Goal: Task Accomplishment & Management: Complete application form

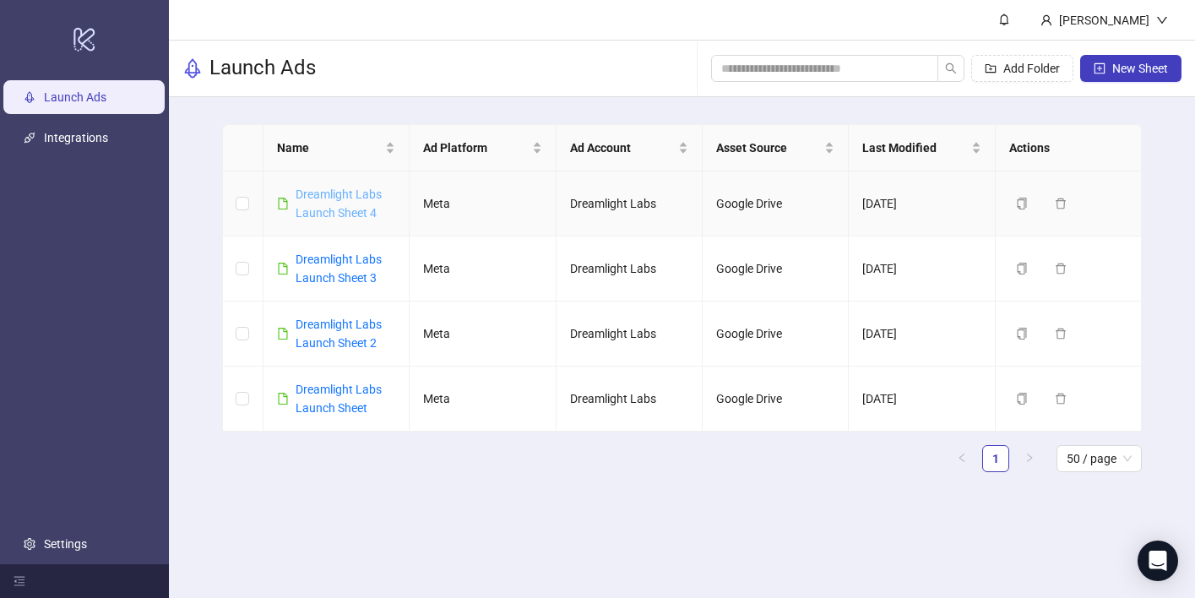
click at [329, 198] on link "Dreamlight Labs Launch Sheet 4" at bounding box center [339, 204] width 86 height 32
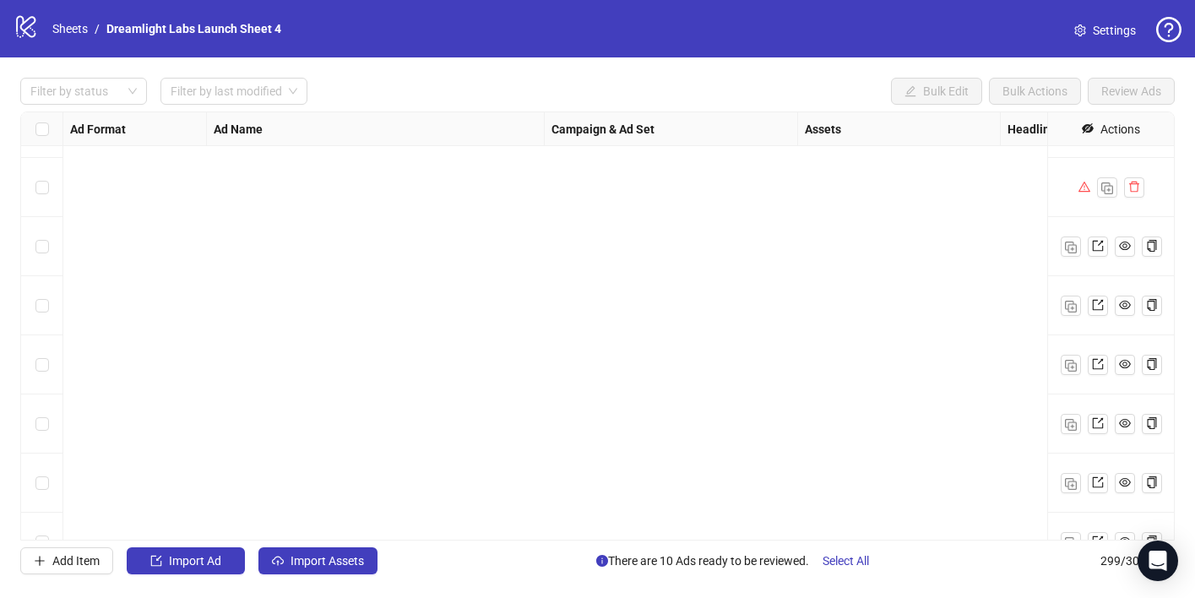
scroll to position [17288, 0]
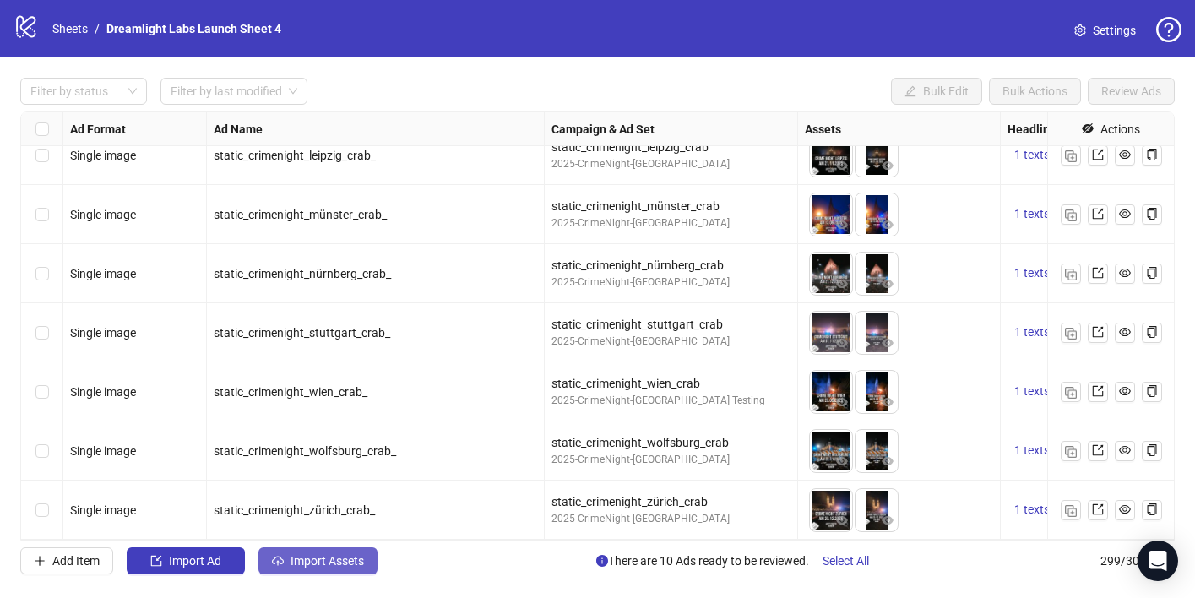
click at [325, 561] on span "Import Assets" at bounding box center [327, 561] width 73 height 14
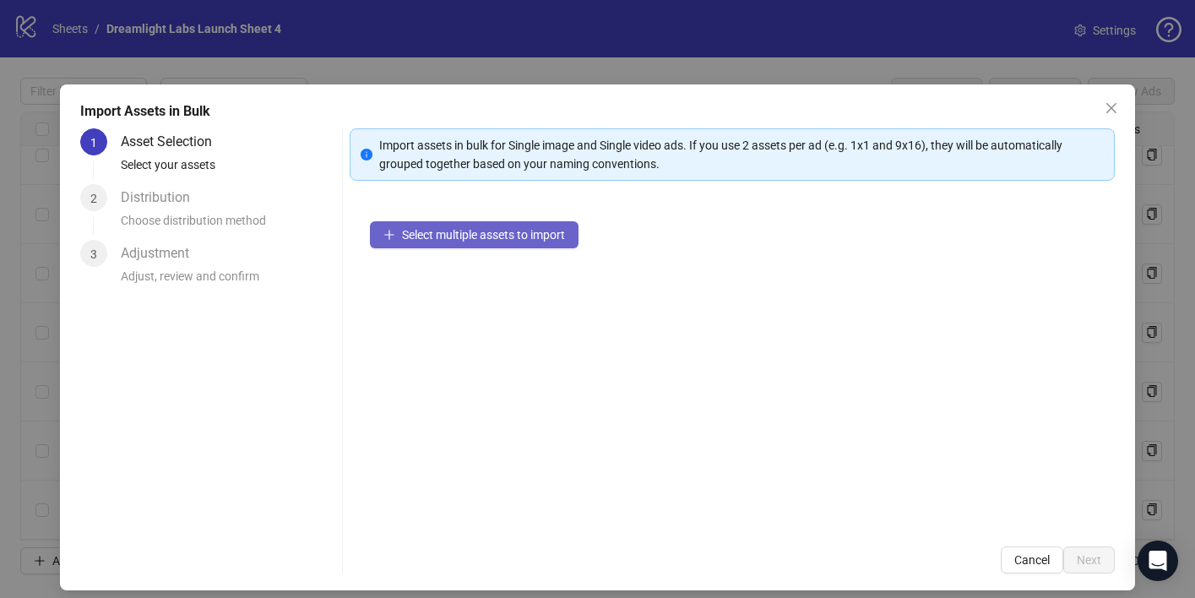
click at [477, 231] on span "Select multiple assets to import" at bounding box center [483, 235] width 163 height 14
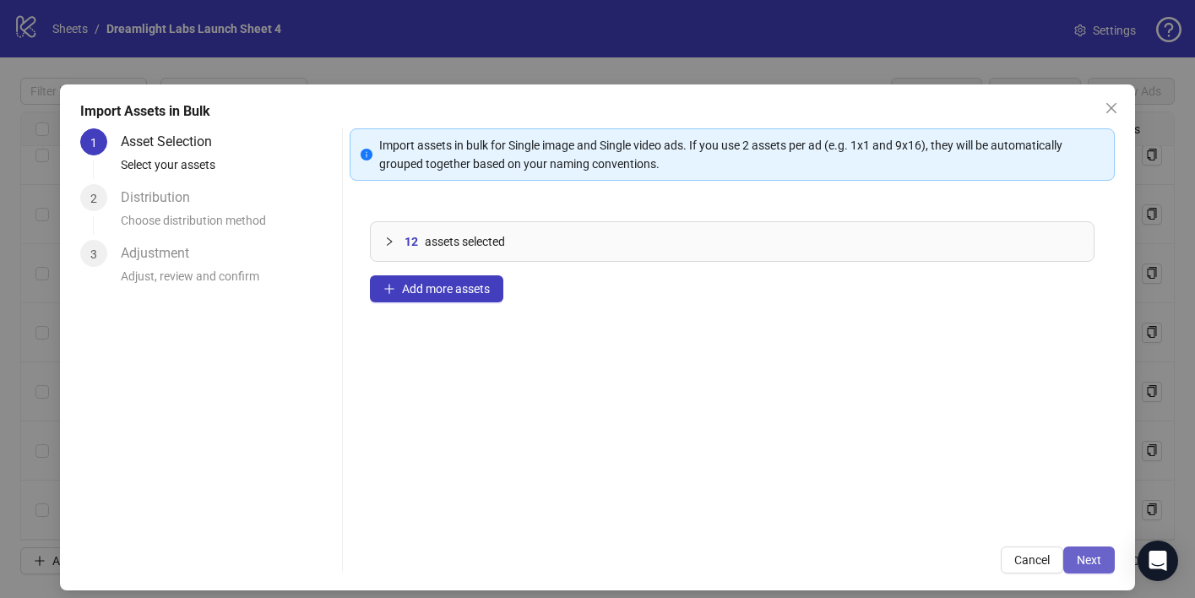
click at [1089, 562] on span "Next" at bounding box center [1089, 560] width 24 height 14
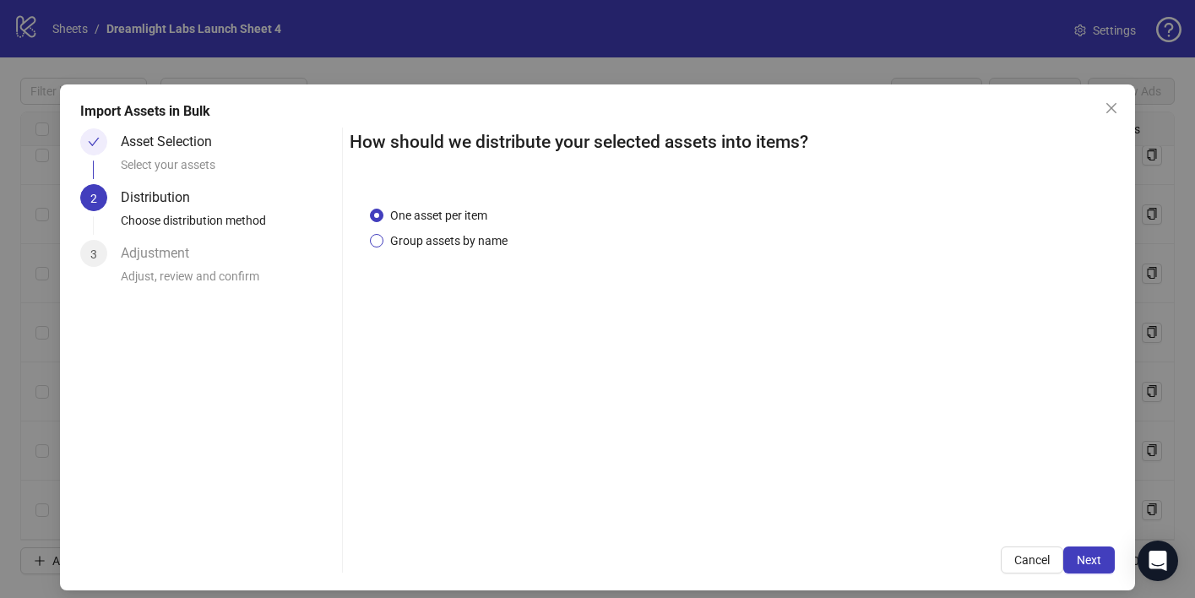
click at [427, 244] on span "Group assets by name" at bounding box center [449, 240] width 131 height 19
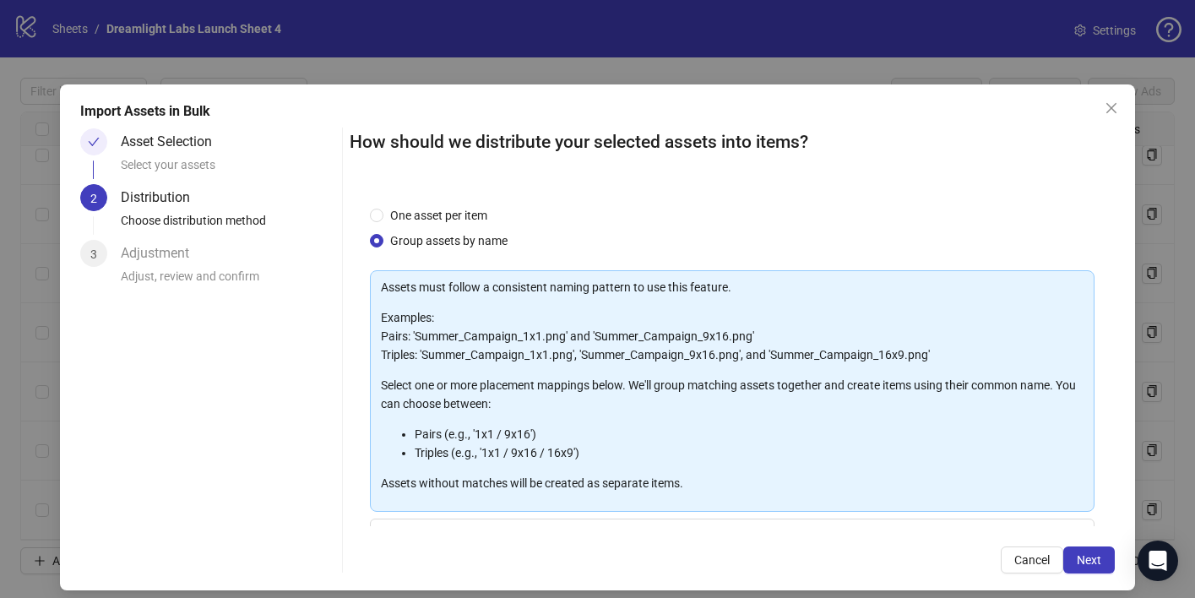
scroll to position [154, 0]
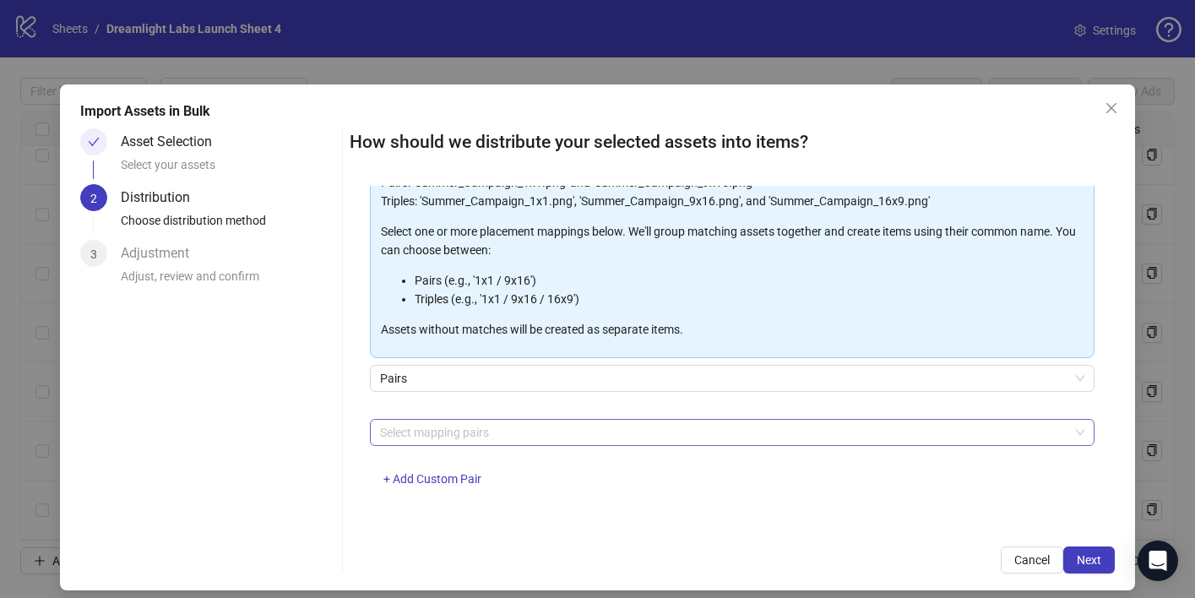
click at [517, 426] on div at bounding box center [723, 433] width 700 height 24
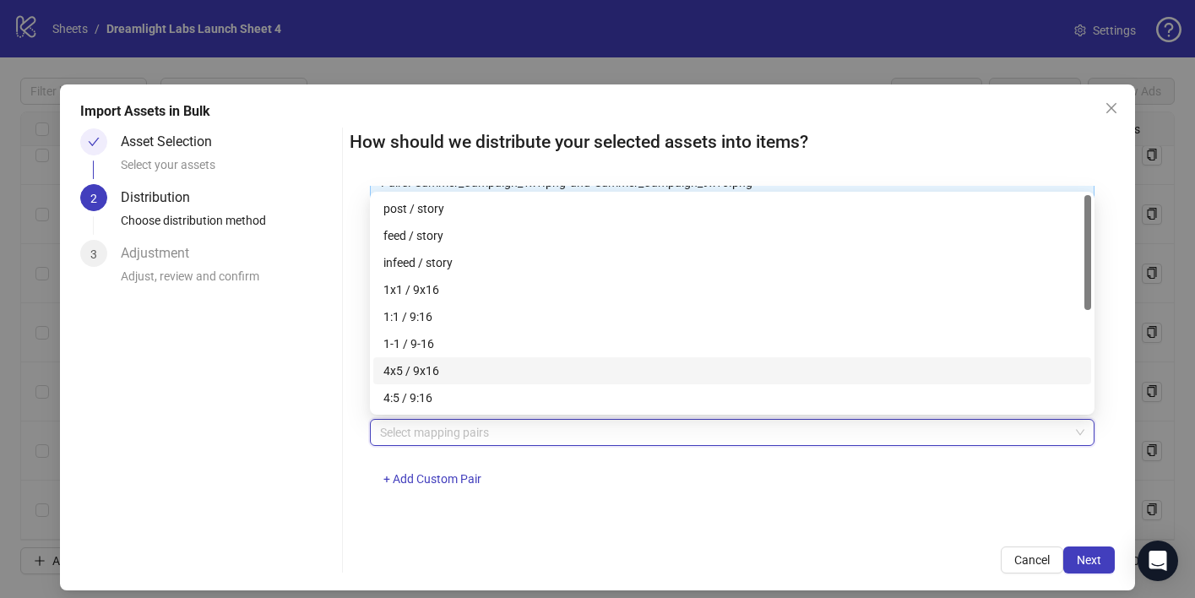
click at [501, 376] on span "Pairs" at bounding box center [732, 378] width 705 height 25
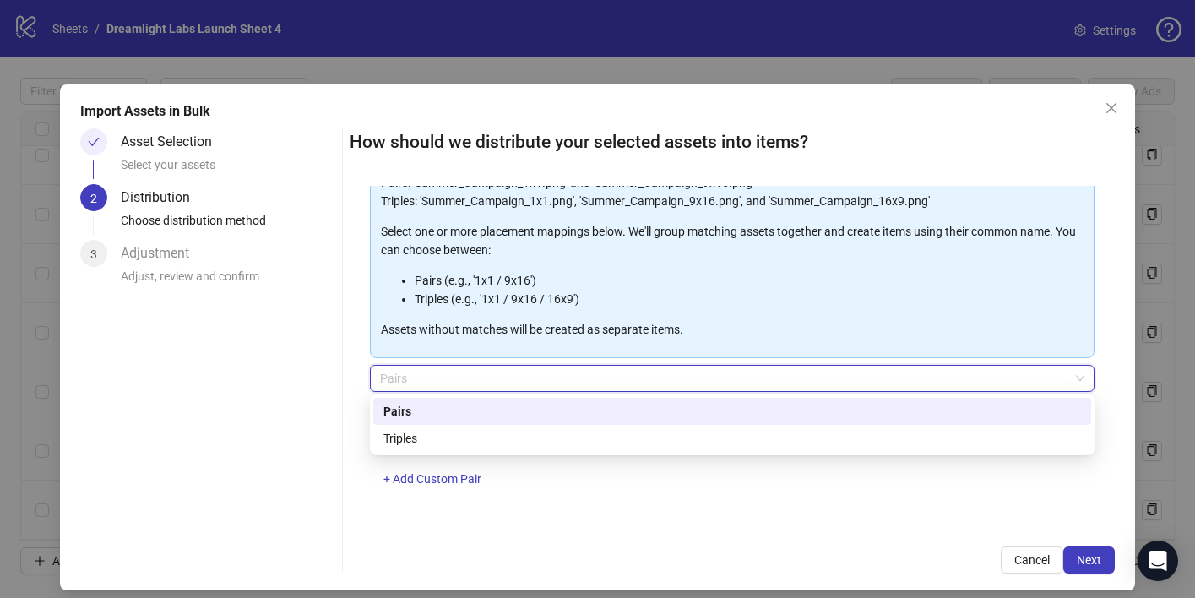
click at [431, 411] on div "Pairs" at bounding box center [733, 411] width 698 height 19
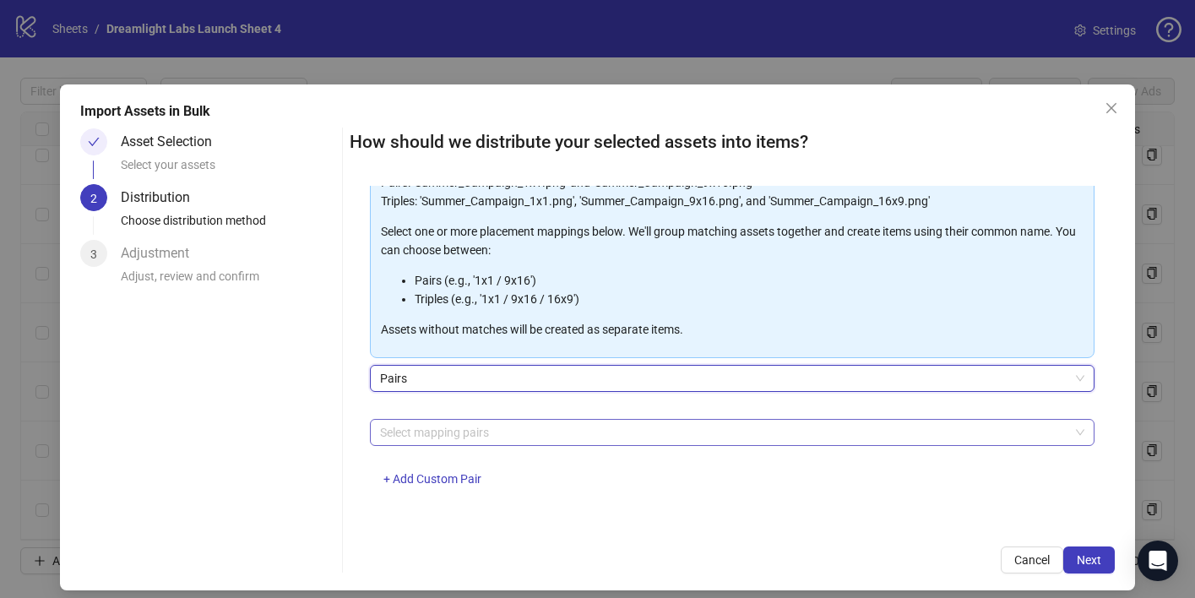
click at [434, 425] on div at bounding box center [723, 433] width 700 height 24
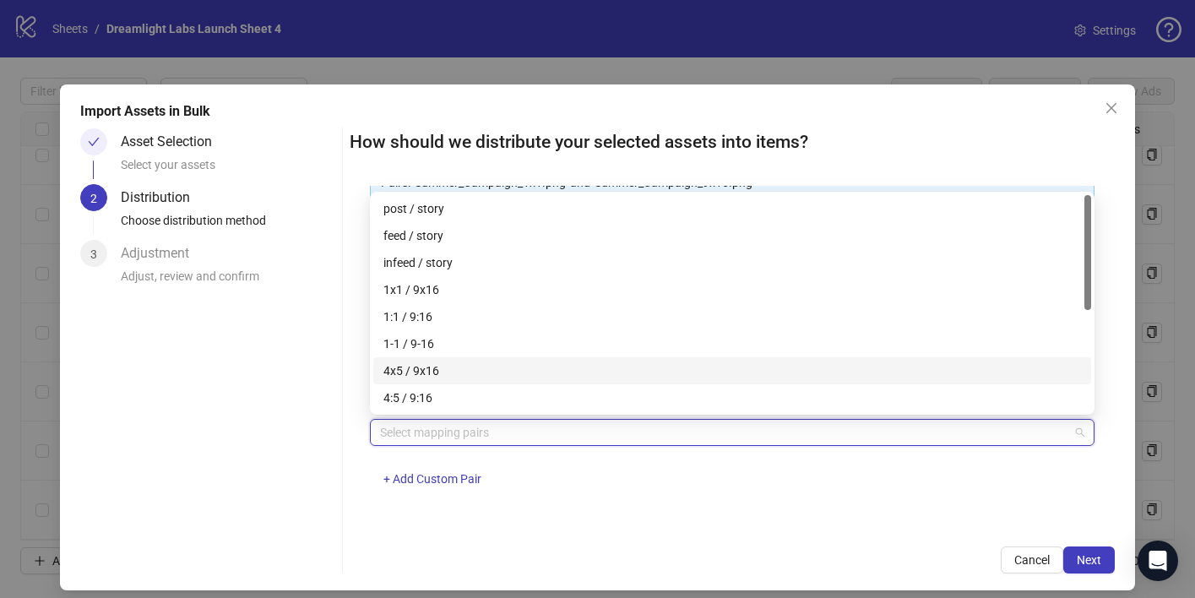
click at [457, 380] on div "4x5 / 9x16" at bounding box center [733, 371] width 698 height 19
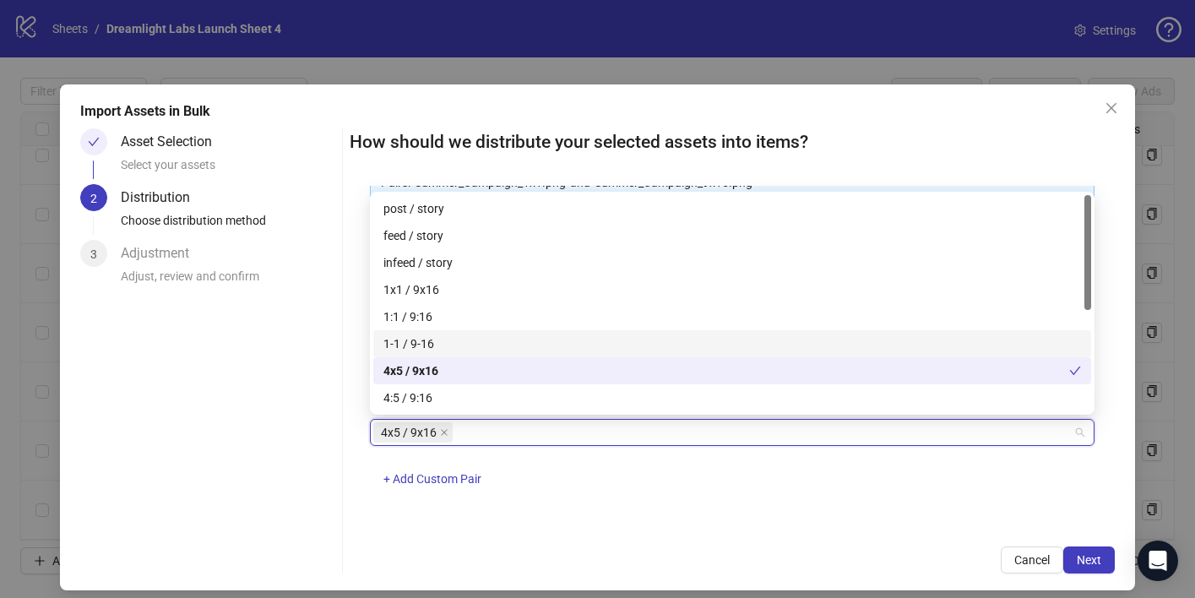
click at [435, 341] on div "1-1 / 9-16" at bounding box center [733, 344] width 698 height 19
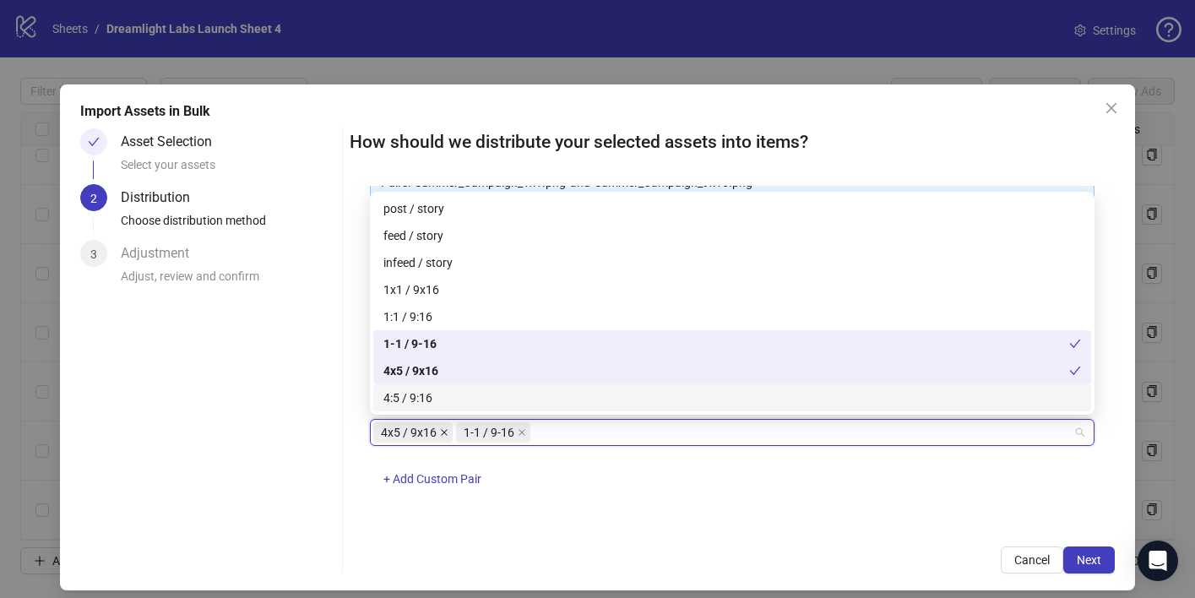
click at [444, 429] on icon "close" at bounding box center [444, 432] width 8 height 8
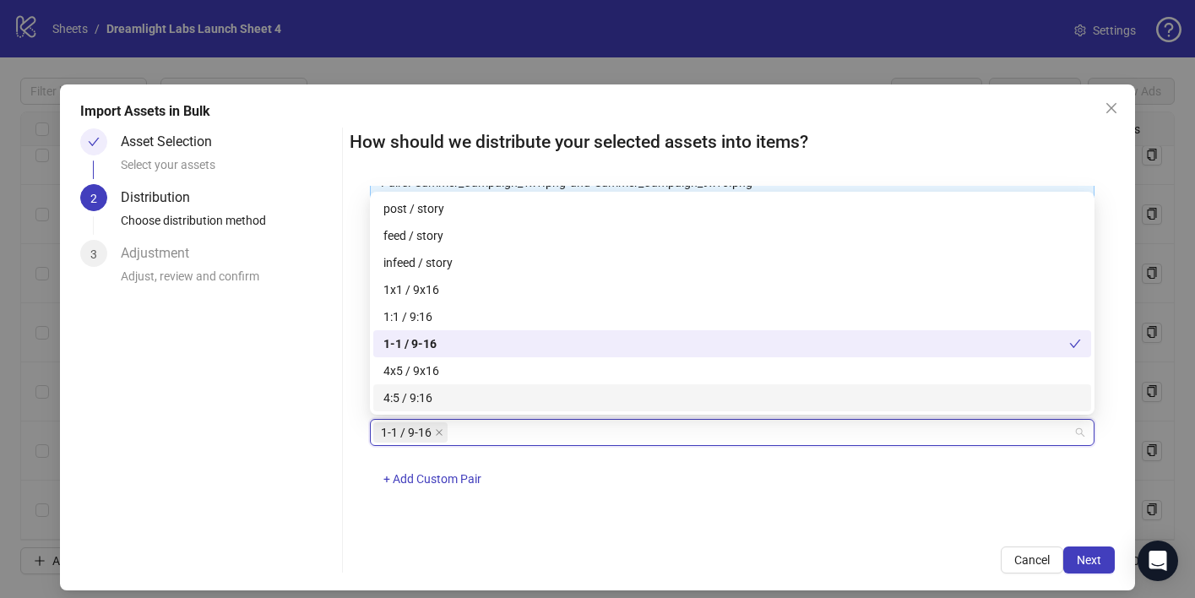
click at [331, 442] on div "Asset Selection Select your assets 2 Distribution Choose distribution method 3 …" at bounding box center [207, 350] width 255 height 445
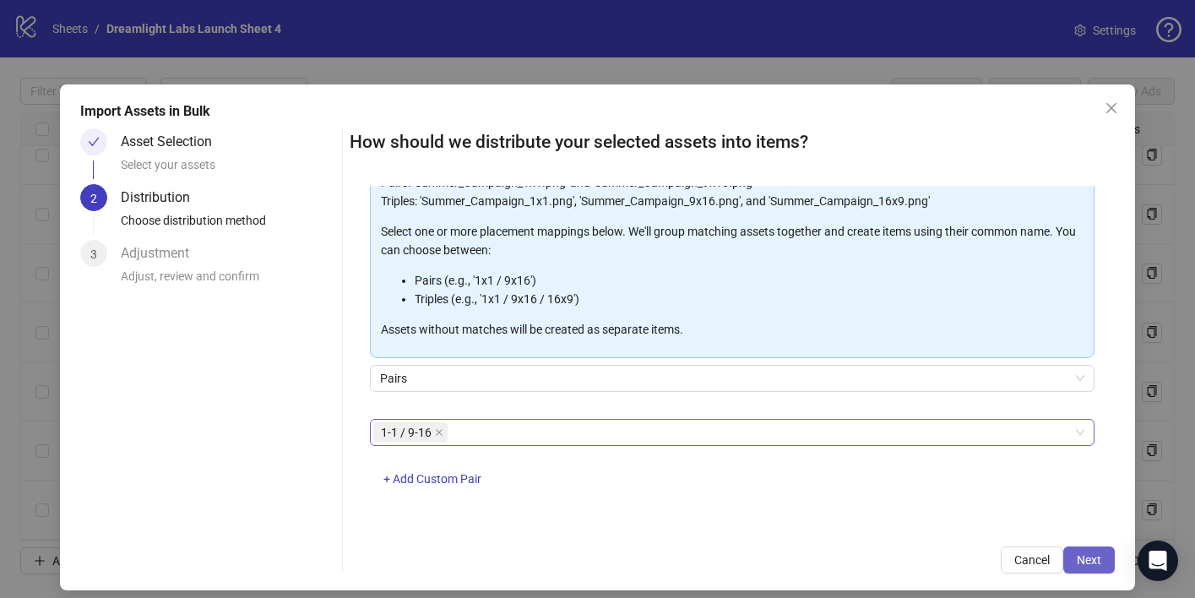
click at [1102, 563] on button "Next" at bounding box center [1090, 560] width 52 height 27
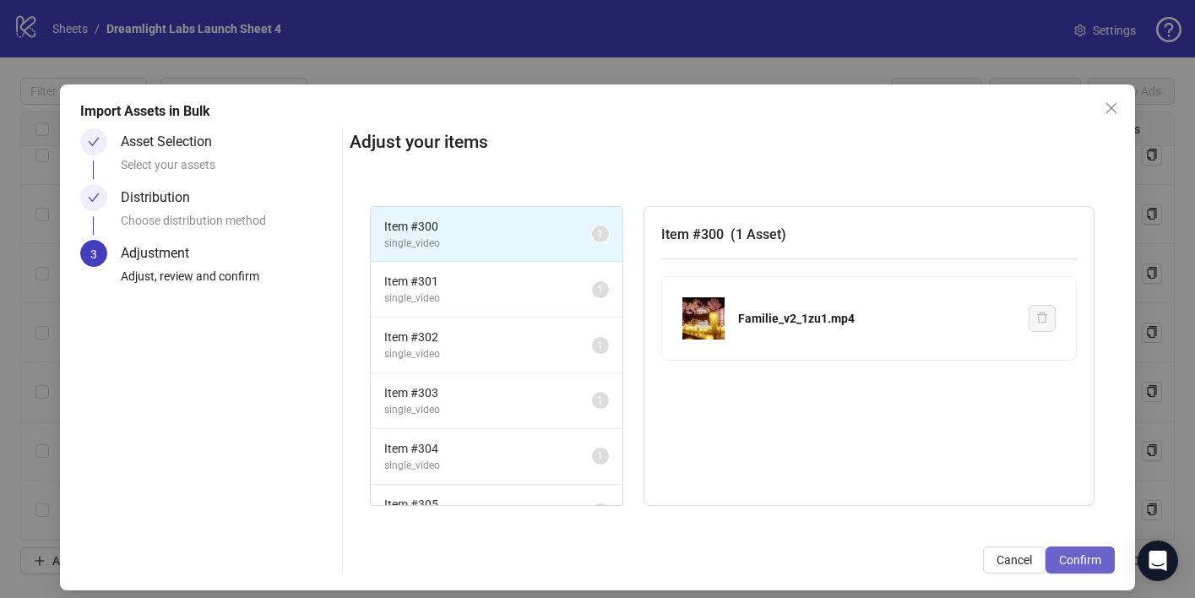
click at [1081, 558] on span "Confirm" at bounding box center [1080, 560] width 42 height 14
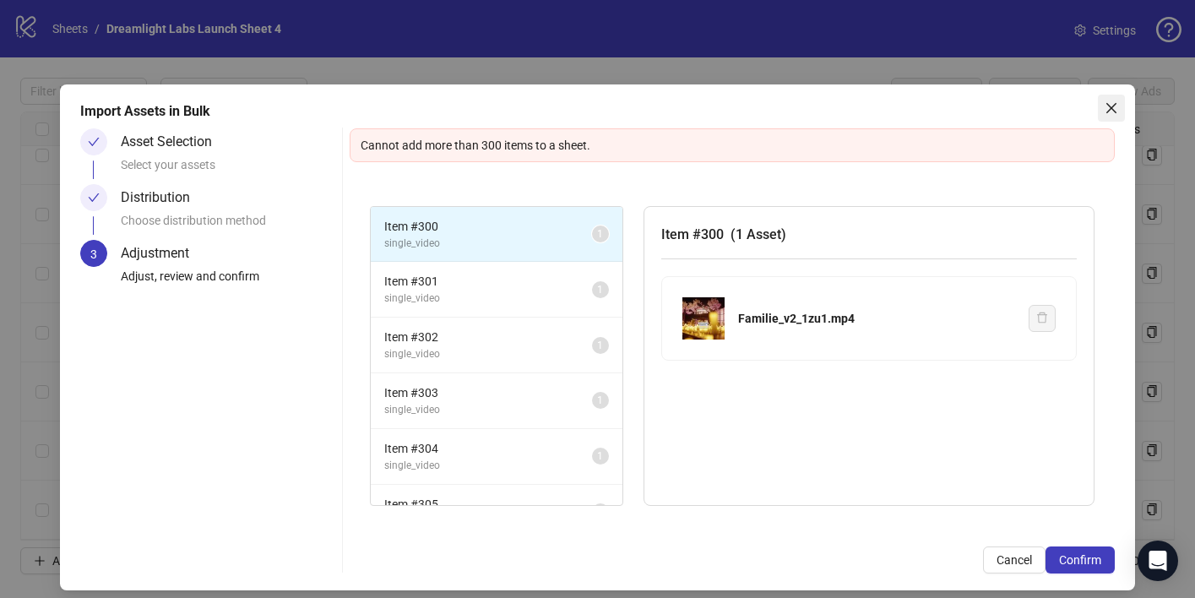
click at [1103, 107] on span "Close" at bounding box center [1111, 108] width 27 height 14
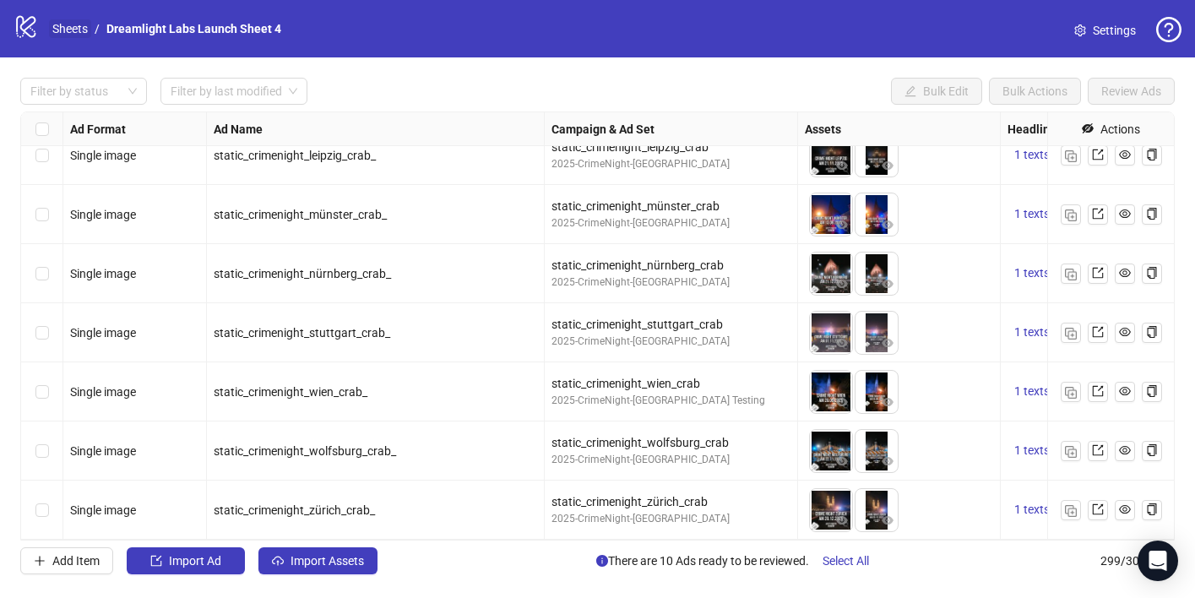
click at [75, 36] on link "Sheets" at bounding box center [70, 28] width 42 height 19
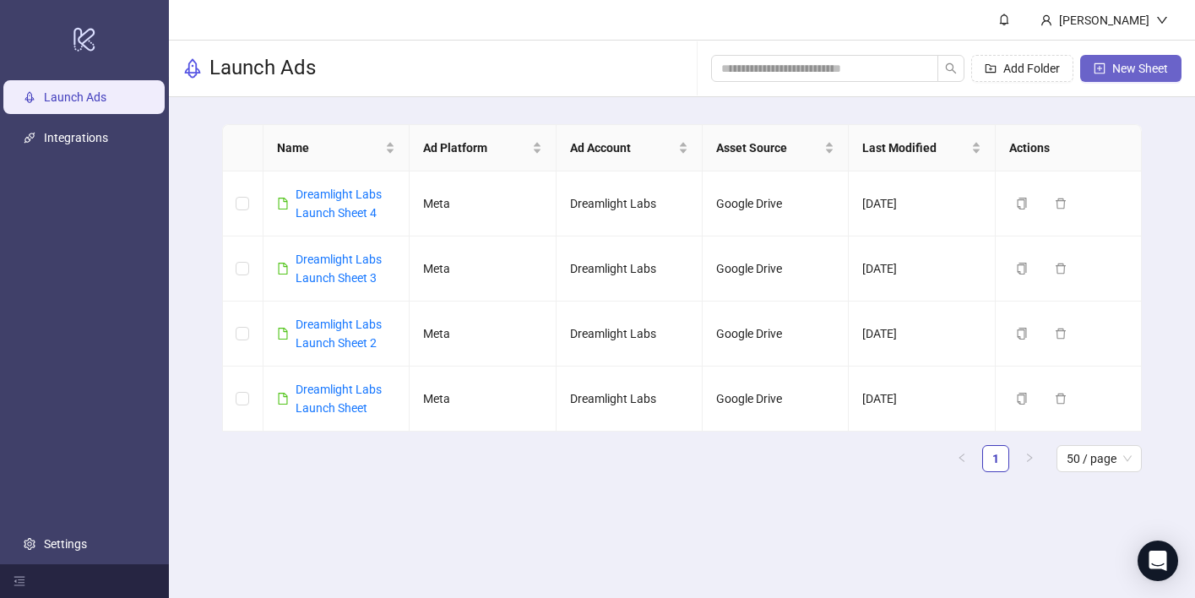
click at [1103, 68] on icon "plus-square" at bounding box center [1100, 68] width 11 height 11
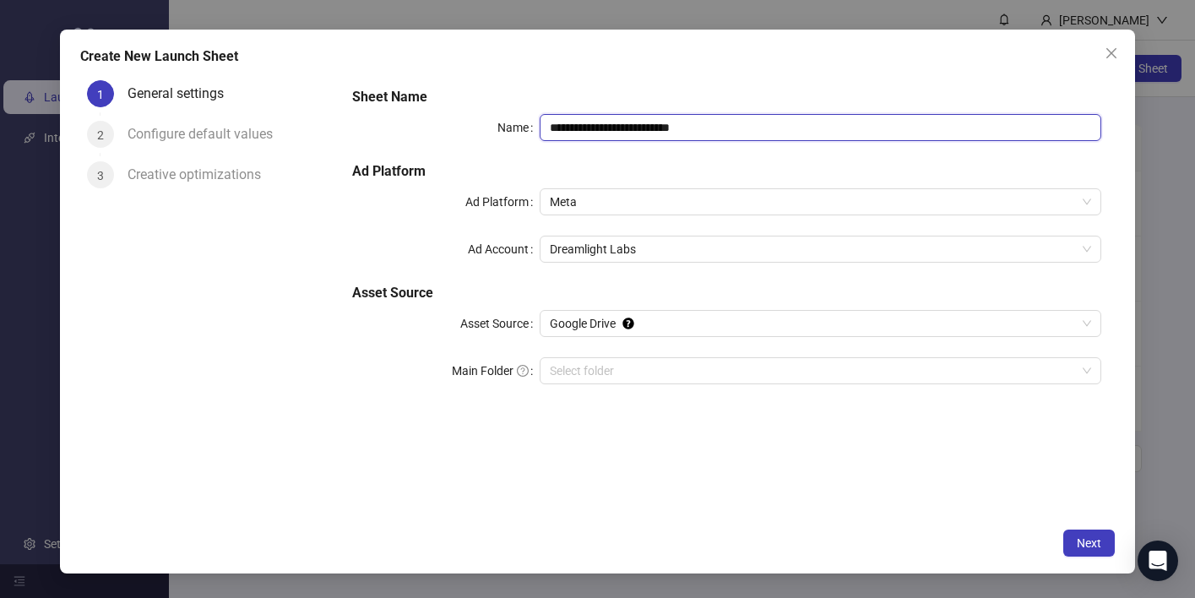
click at [741, 127] on input "**********" at bounding box center [821, 127] width 562 height 27
type input "**********"
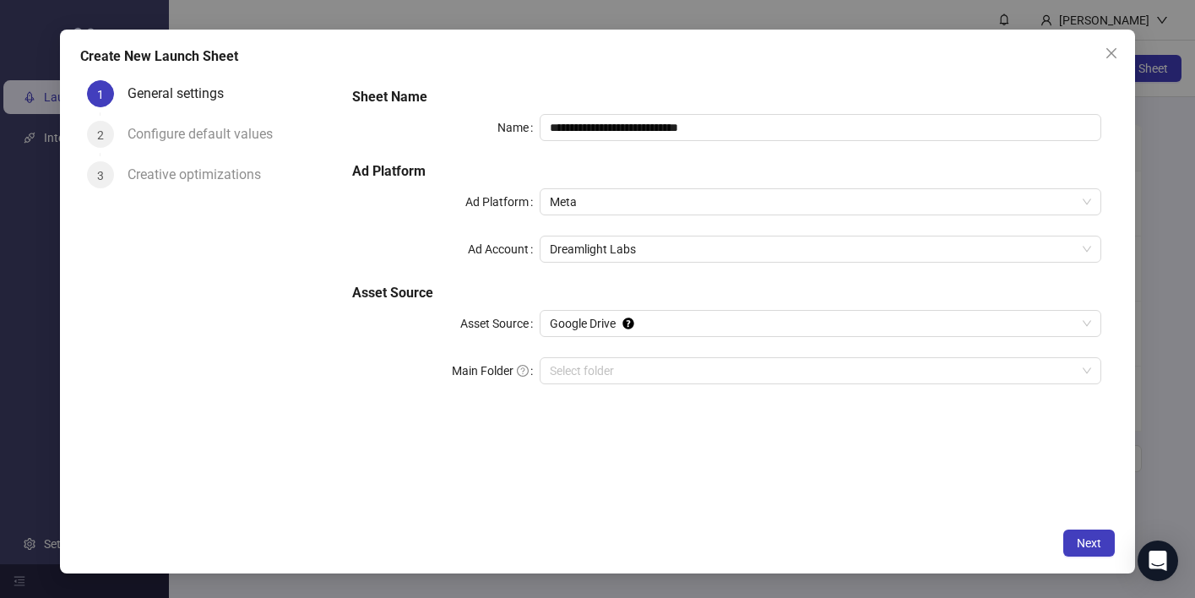
click at [899, 530] on div "Next" at bounding box center [598, 543] width 1036 height 27
click at [1080, 532] on button "Next" at bounding box center [1090, 543] width 52 height 27
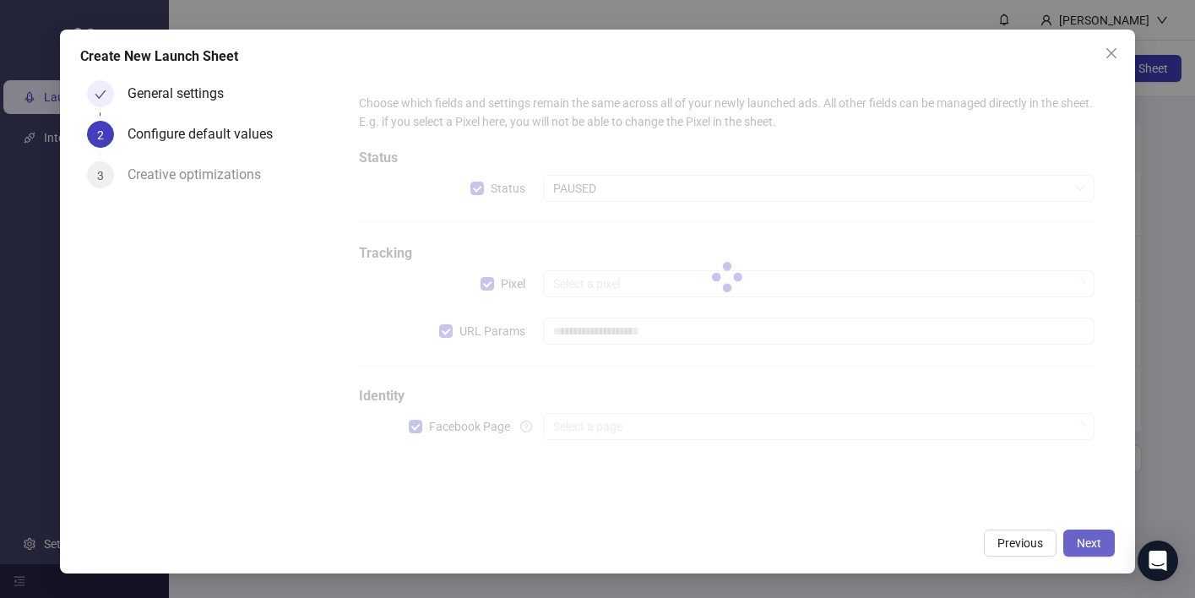
type input "**********"
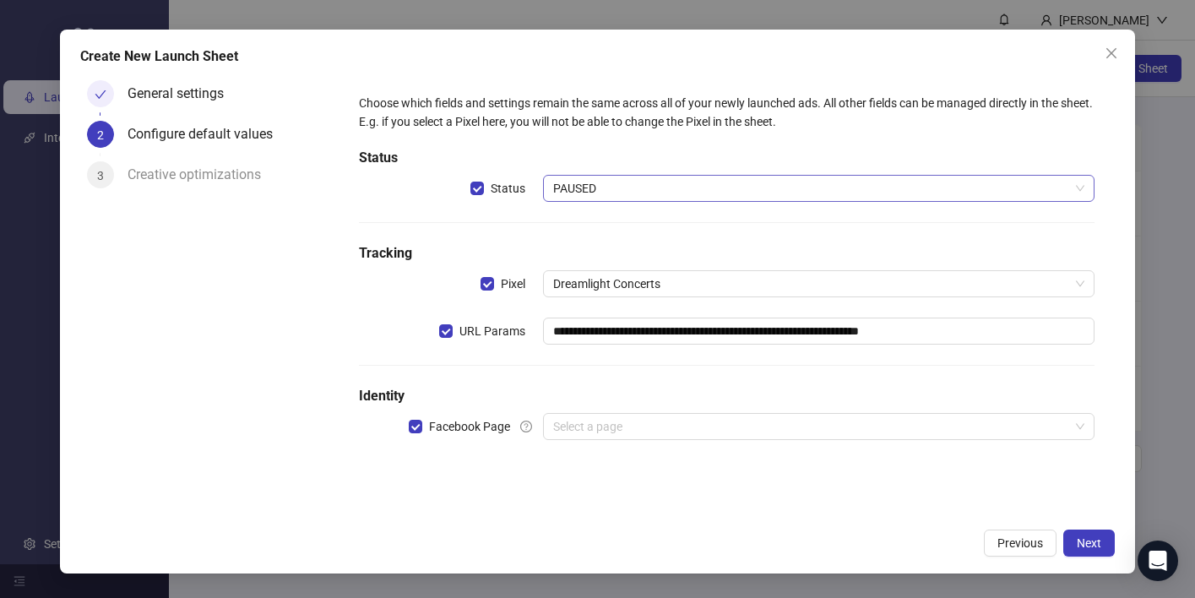
click at [640, 186] on span "PAUSED" at bounding box center [818, 188] width 531 height 25
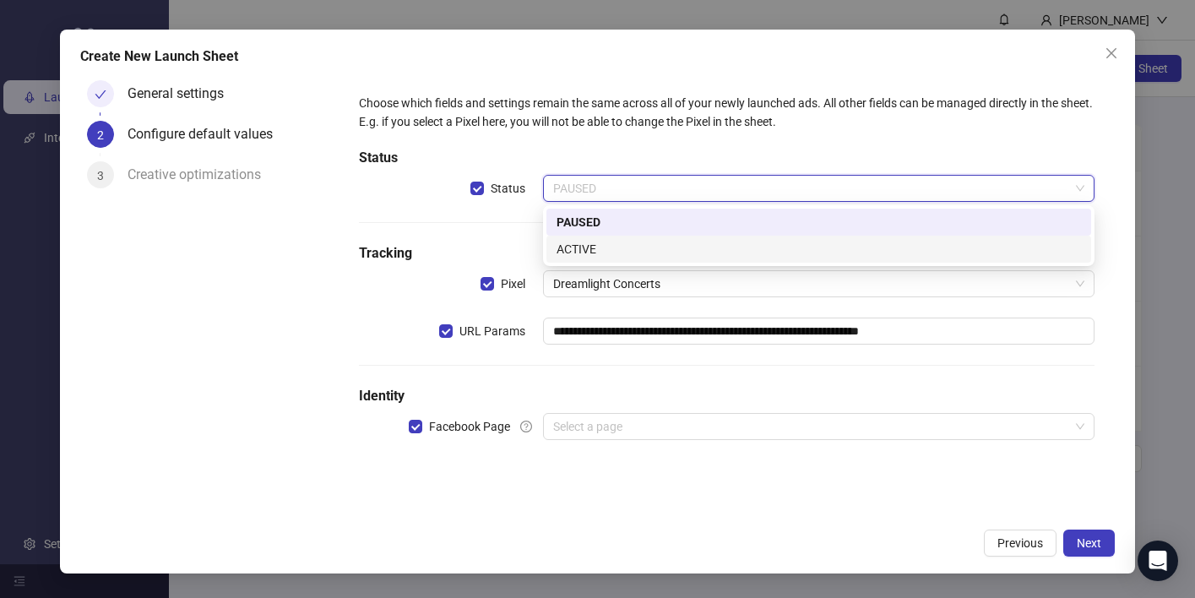
click at [627, 251] on div "ACTIVE" at bounding box center [819, 249] width 525 height 19
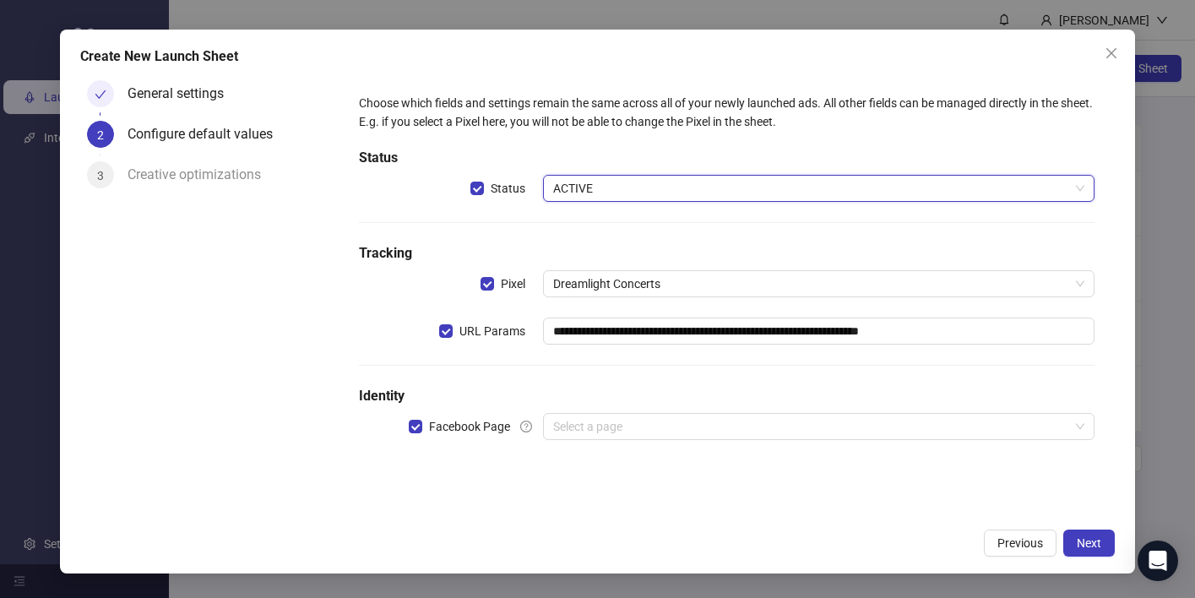
click at [571, 214] on div "**********" at bounding box center [726, 276] width 749 height 379
click at [138, 90] on div "General settings" at bounding box center [183, 93] width 110 height 27
click at [773, 414] on input "search" at bounding box center [811, 426] width 516 height 25
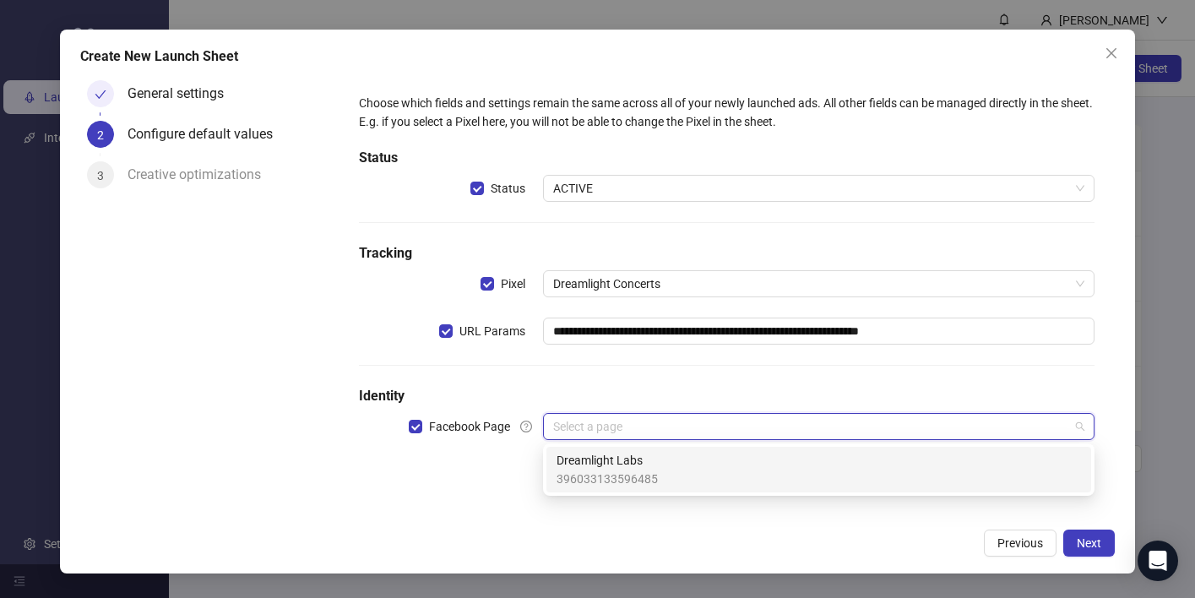
click at [746, 467] on div "Dreamlight Labs 396033133596485" at bounding box center [819, 469] width 525 height 37
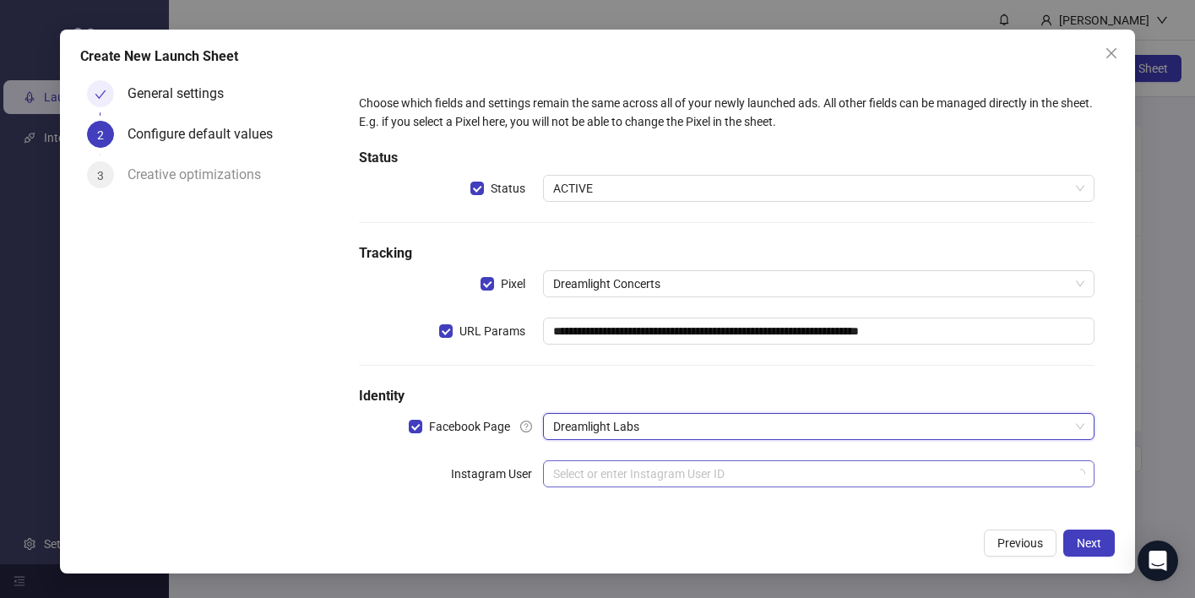
click at [752, 476] on input "search" at bounding box center [811, 473] width 516 height 25
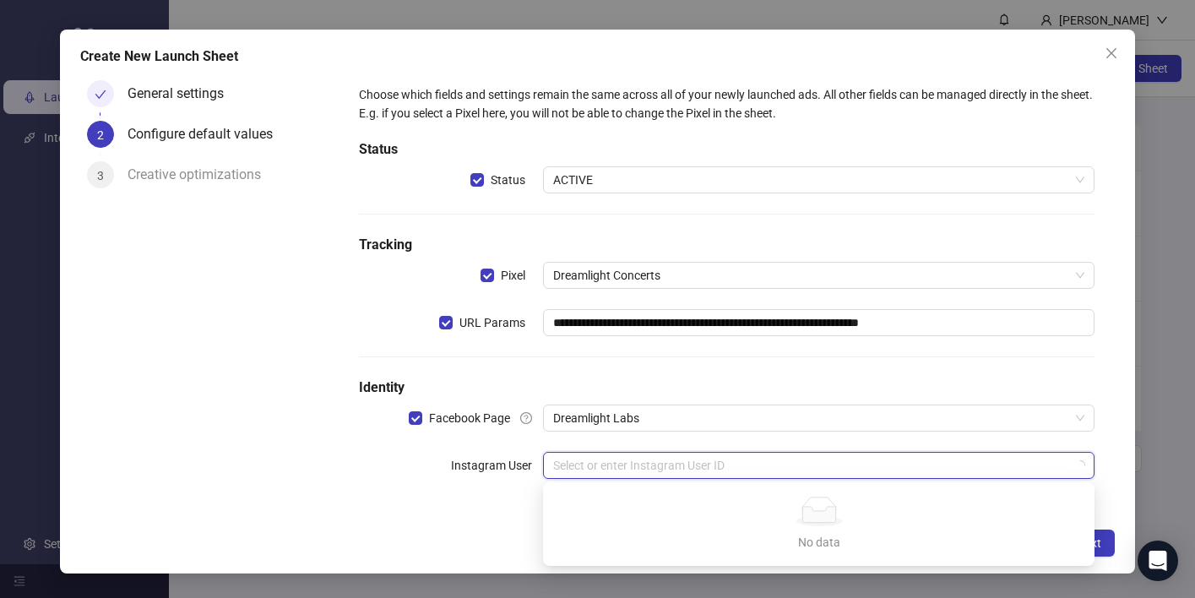
scroll to position [8, 0]
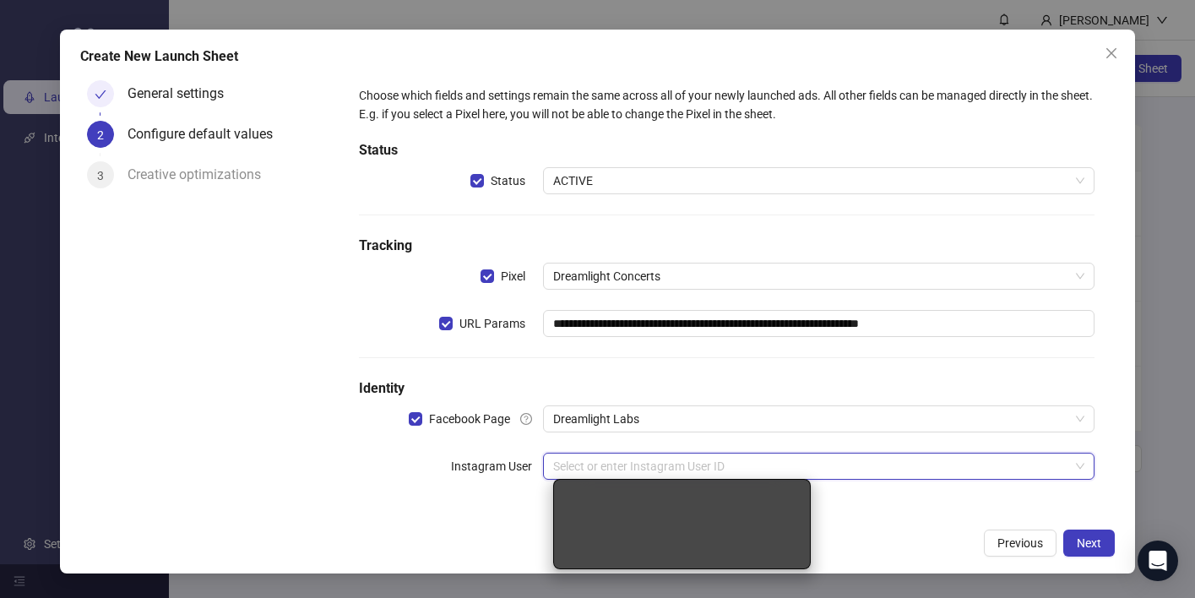
click at [667, 463] on input "search" at bounding box center [811, 466] width 516 height 25
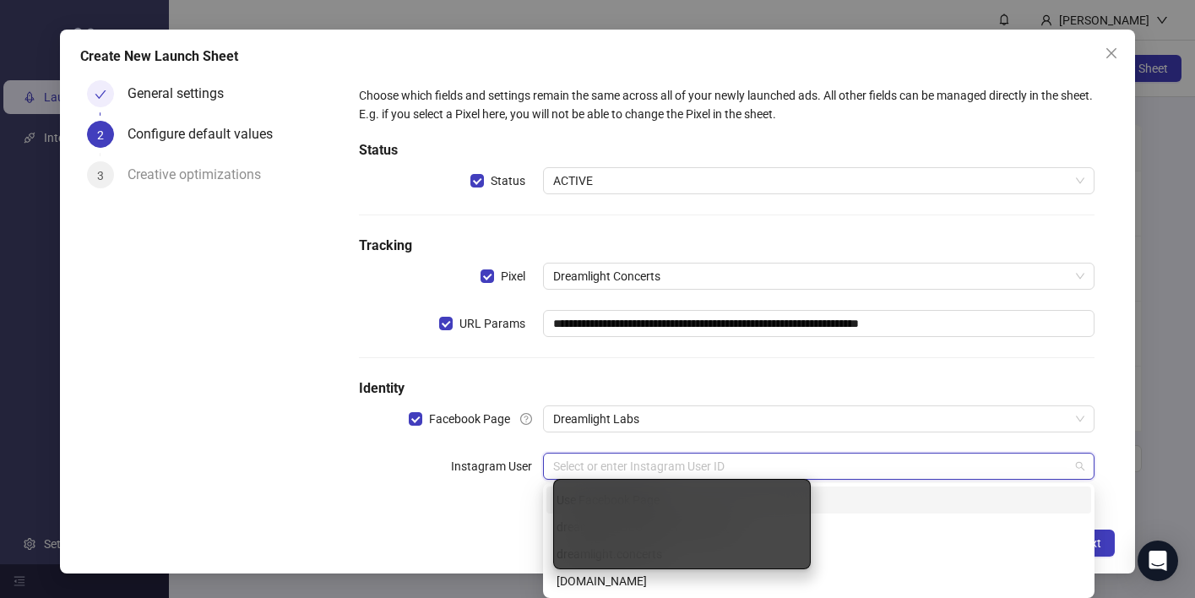
click at [999, 470] on input "search" at bounding box center [811, 466] width 516 height 25
click at [936, 550] on div "dreamlight.concerts" at bounding box center [819, 554] width 525 height 19
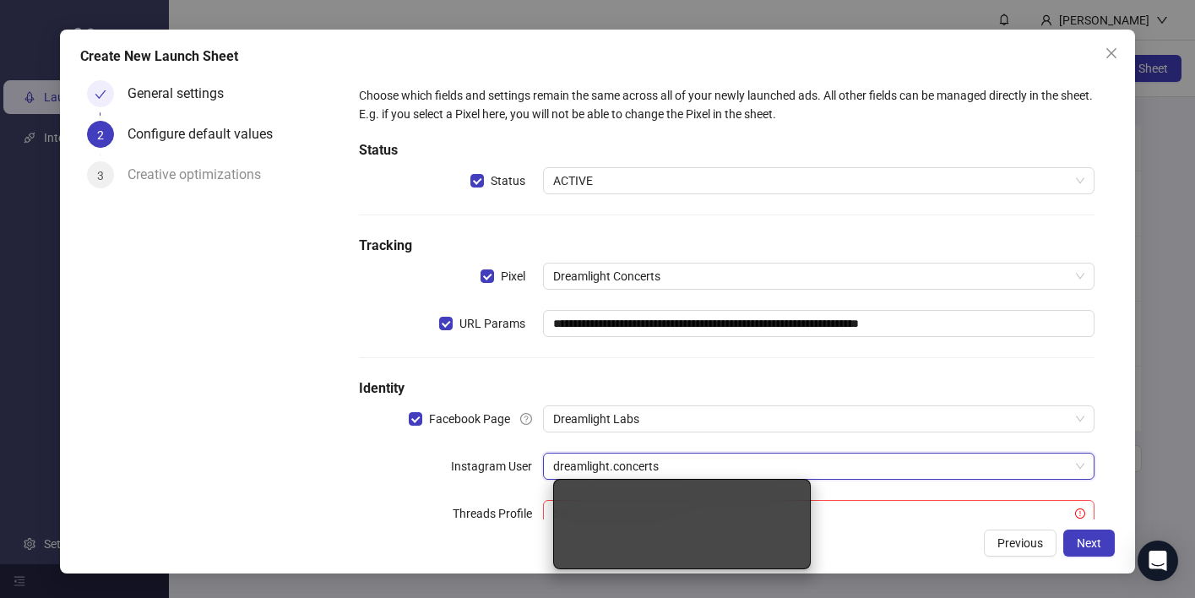
click at [906, 555] on div "Previous Next" at bounding box center [598, 543] width 1036 height 27
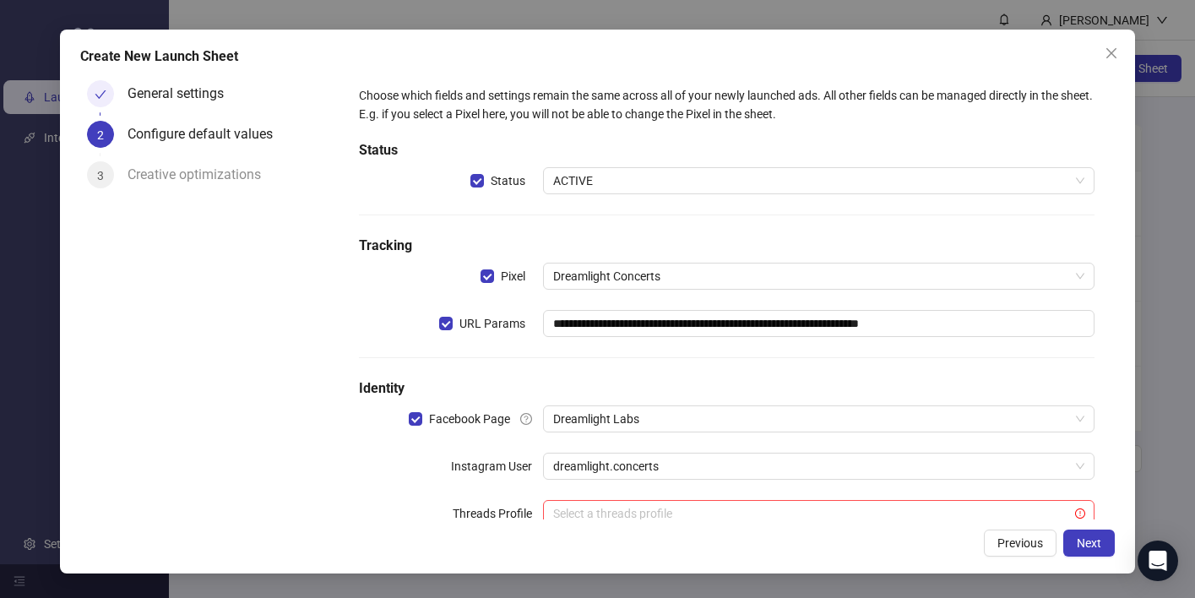
scroll to position [56, 0]
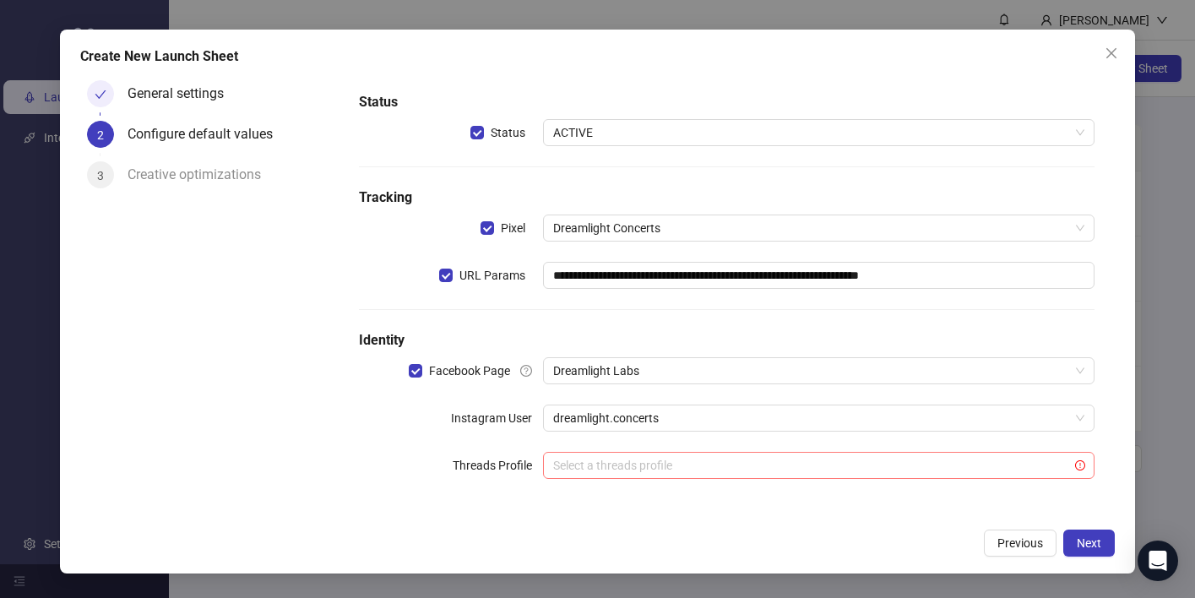
click at [697, 462] on input "search" at bounding box center [811, 465] width 516 height 25
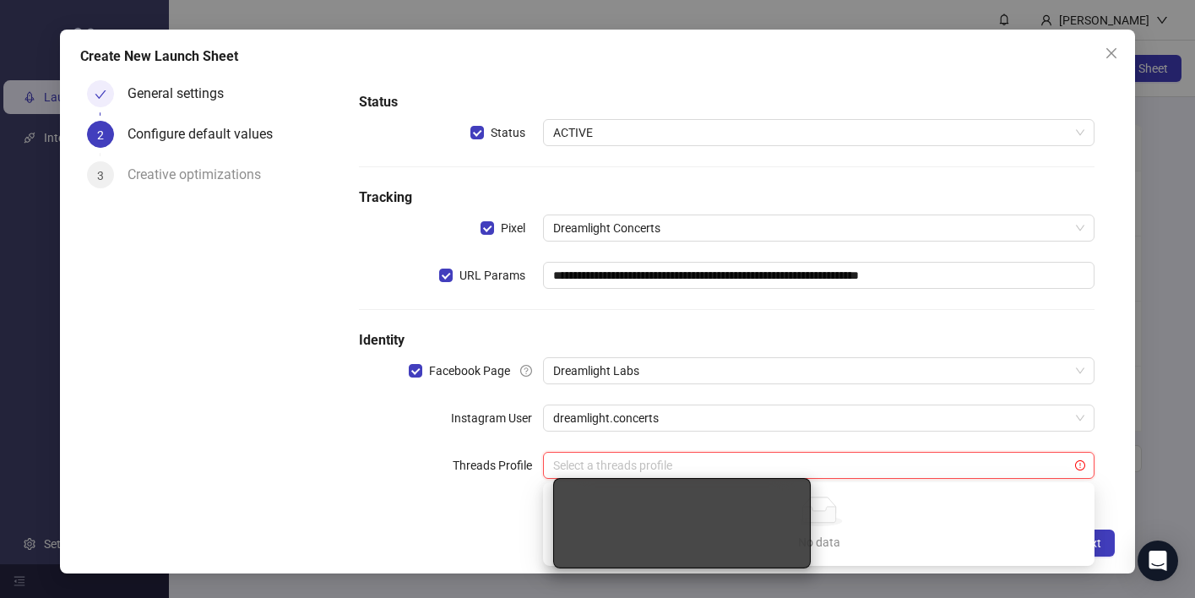
click at [855, 527] on div "No data No data" at bounding box center [818, 524] width 511 height 55
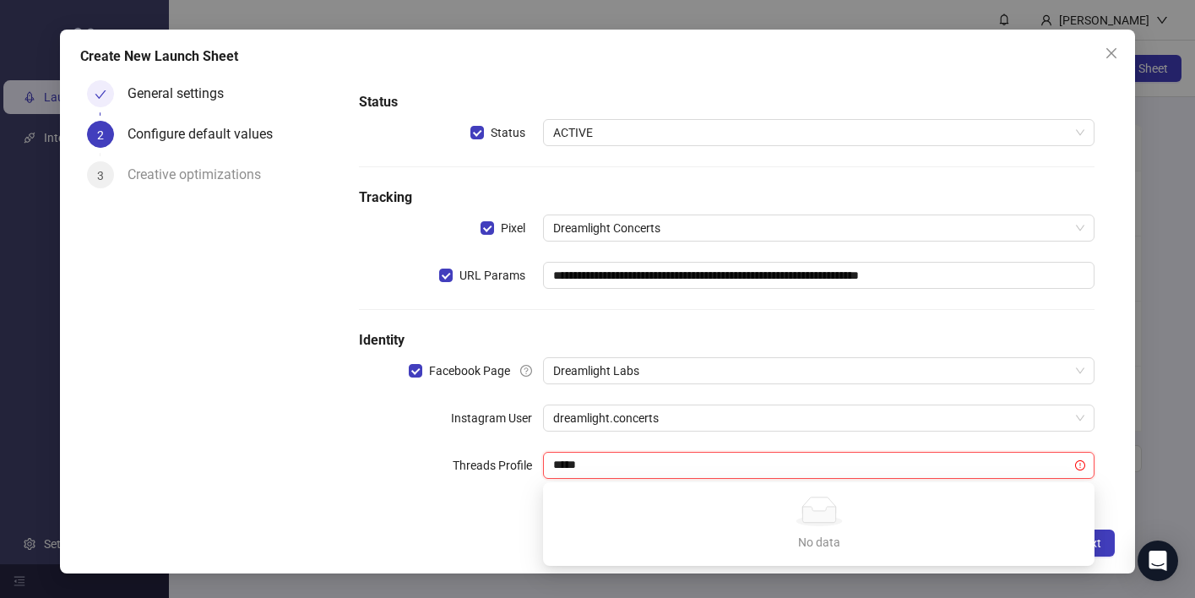
type input "*****"
click at [466, 522] on div "**********" at bounding box center [598, 301] width 1076 height 543
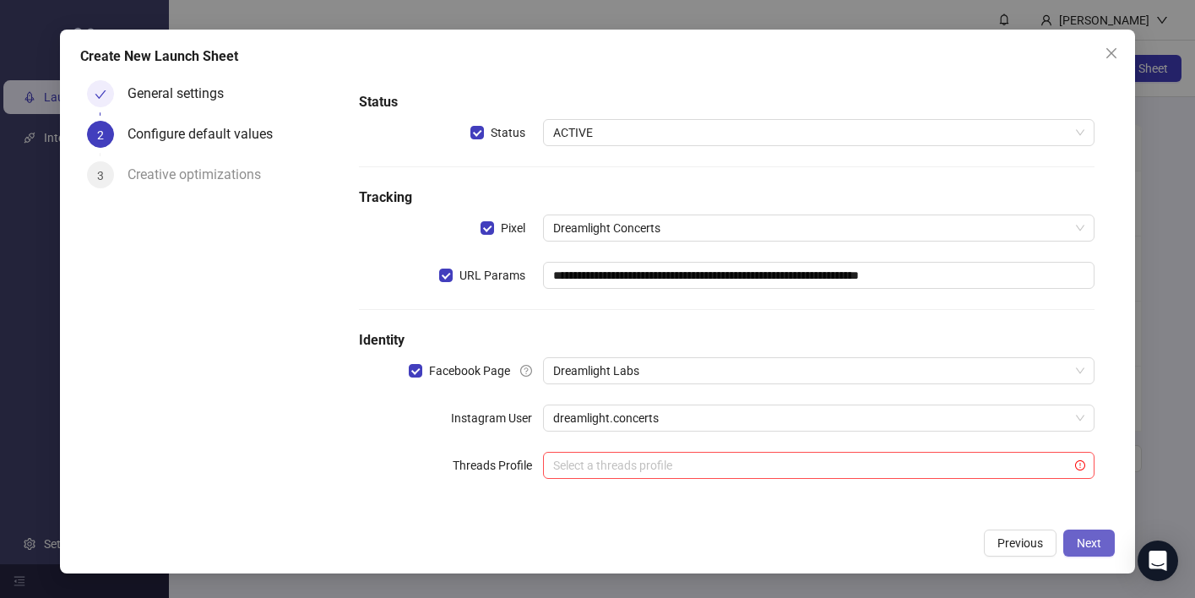
click at [1098, 543] on span "Next" at bounding box center [1089, 543] width 24 height 14
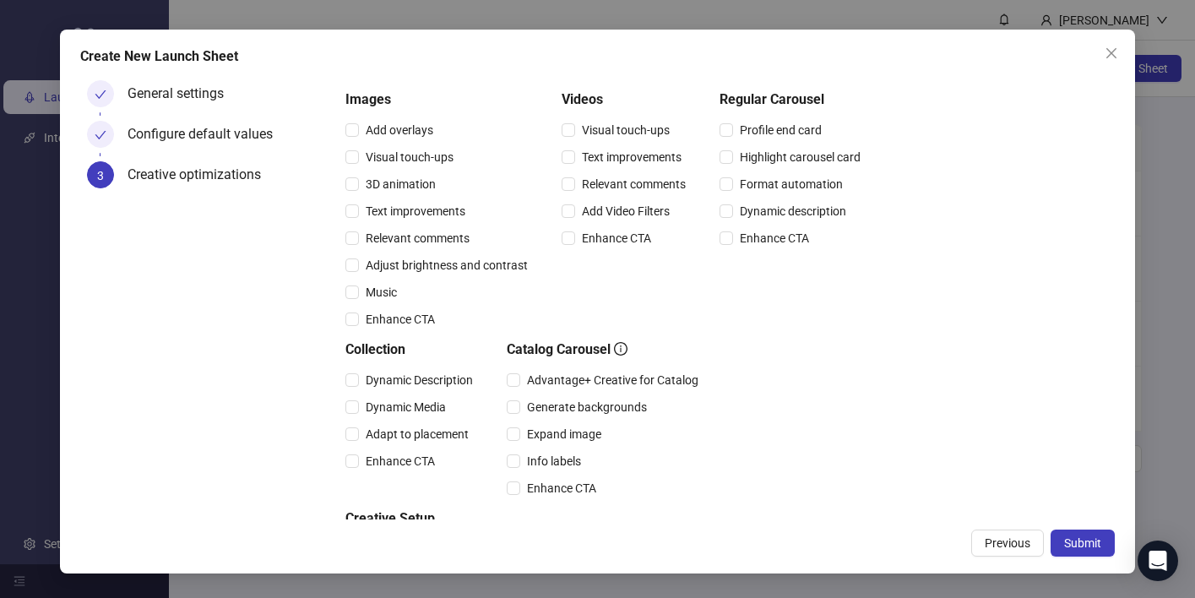
scroll to position [169, 0]
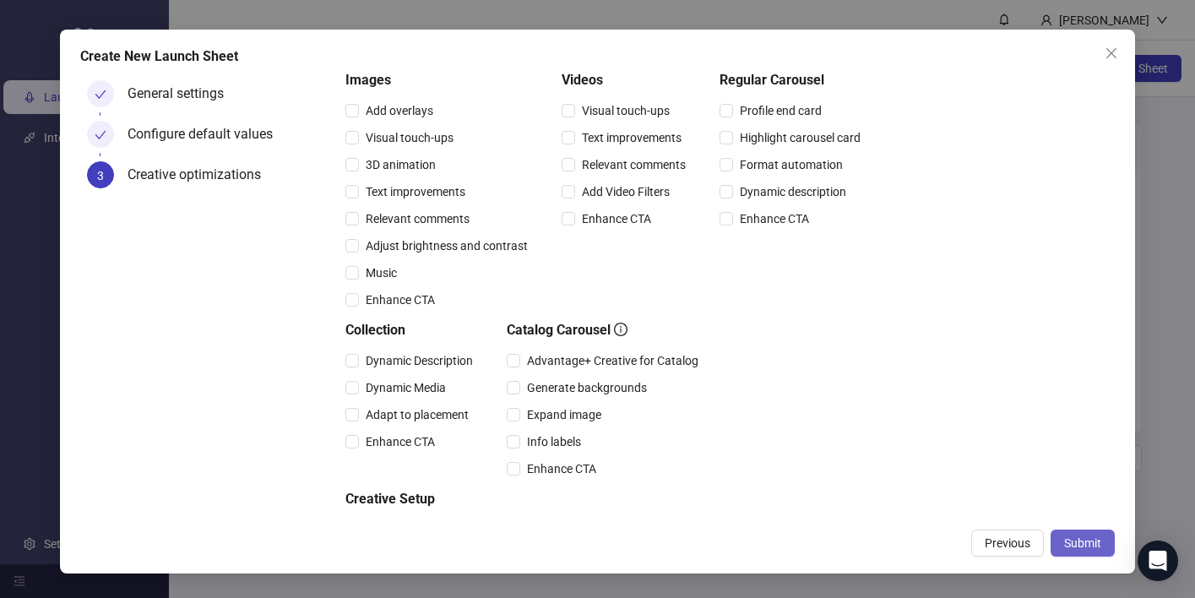
click at [1081, 538] on span "Submit" at bounding box center [1082, 543] width 37 height 14
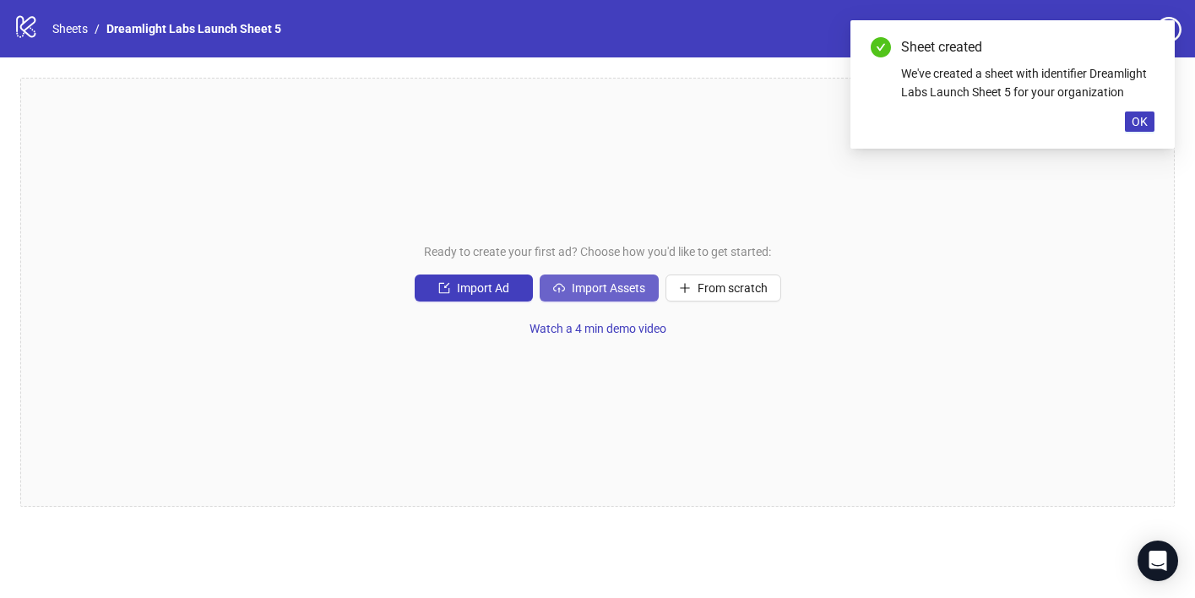
click at [607, 287] on span "Import Assets" at bounding box center [608, 288] width 73 height 14
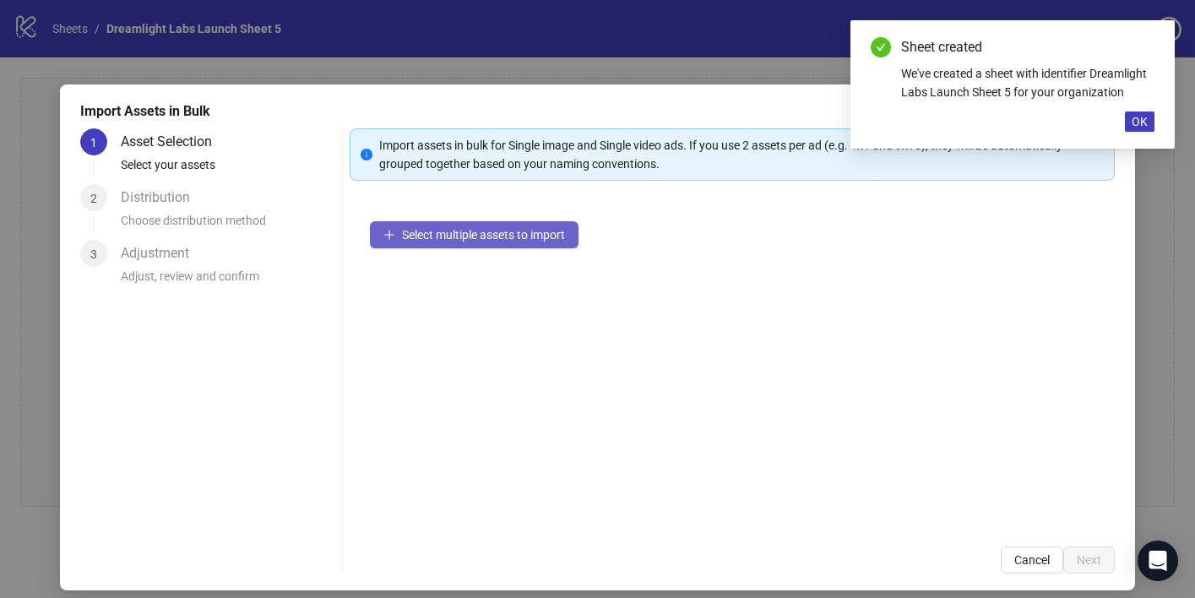
click at [504, 237] on span "Select multiple assets to import" at bounding box center [483, 235] width 163 height 14
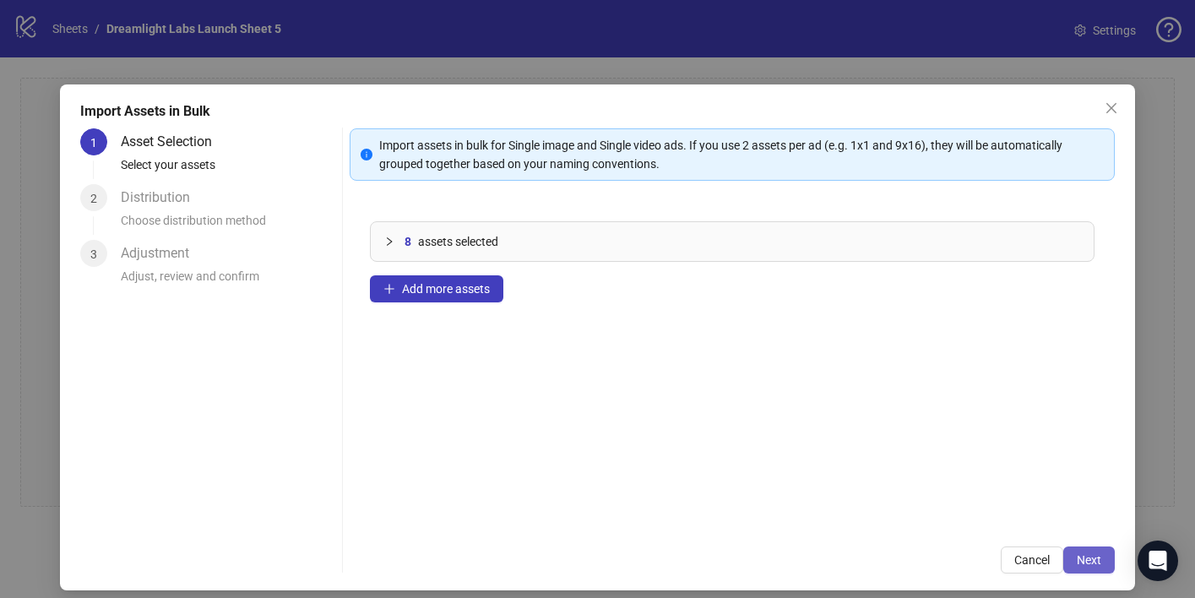
click at [1083, 561] on span "Next" at bounding box center [1089, 560] width 24 height 14
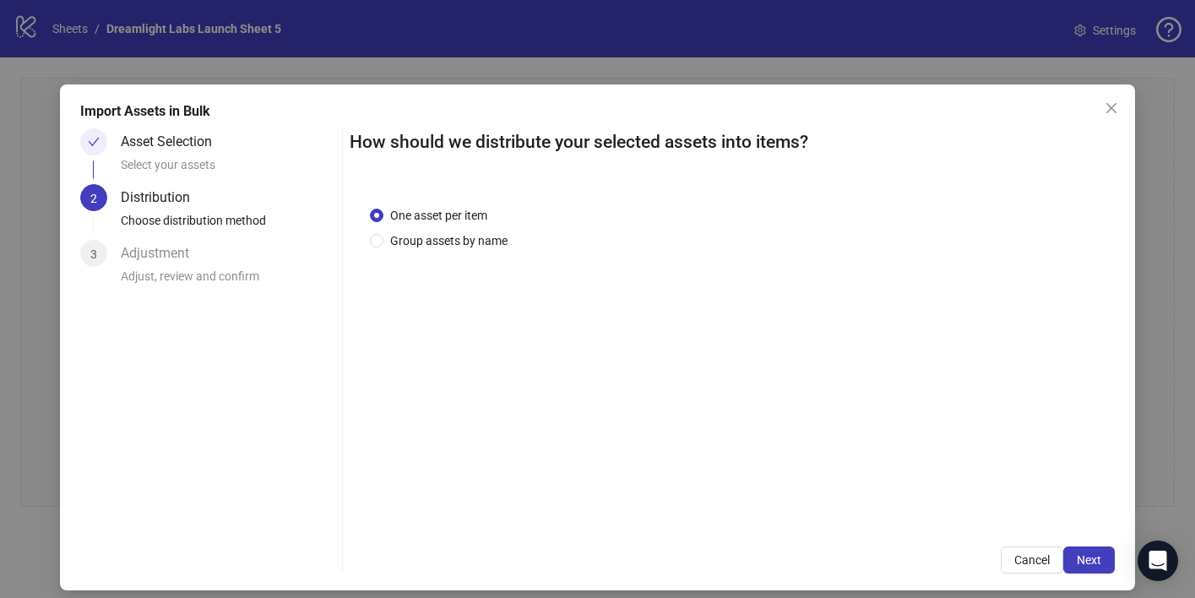
click at [408, 251] on div "One asset per item Group assets by name" at bounding box center [732, 356] width 765 height 341
click at [400, 241] on span "Group assets by name" at bounding box center [449, 240] width 131 height 19
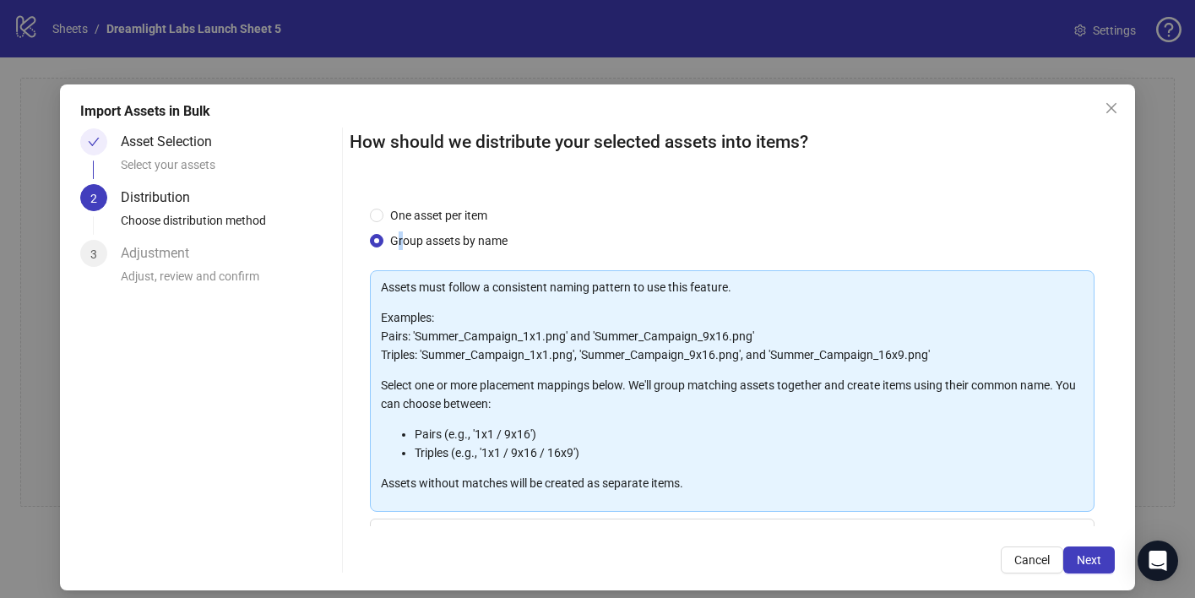
scroll to position [154, 0]
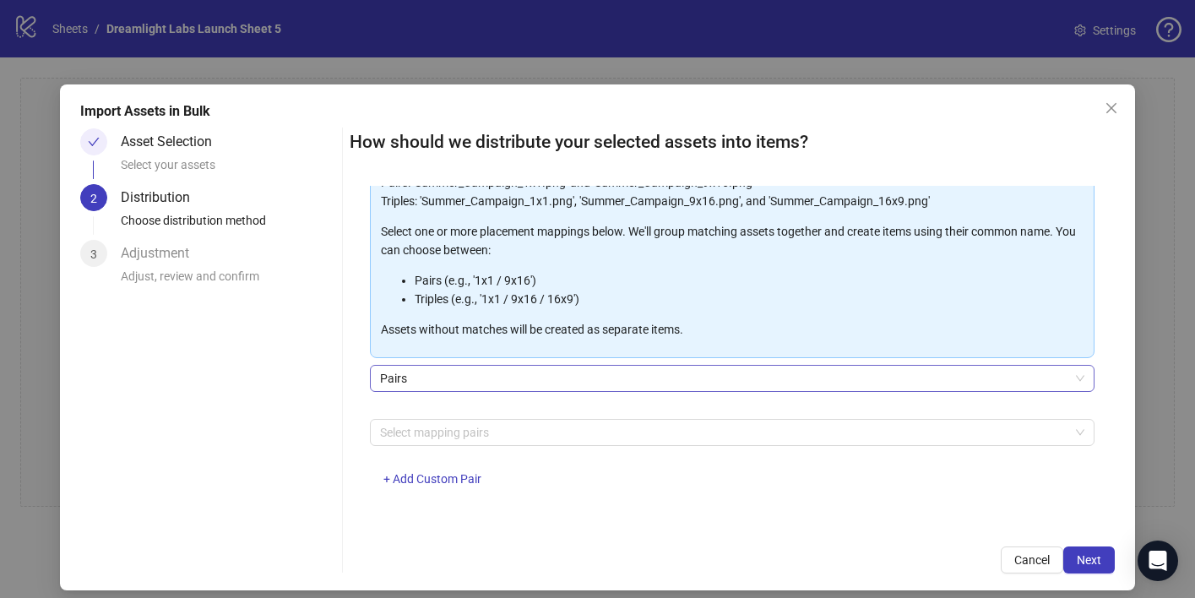
click at [520, 386] on span "Pairs" at bounding box center [732, 378] width 705 height 25
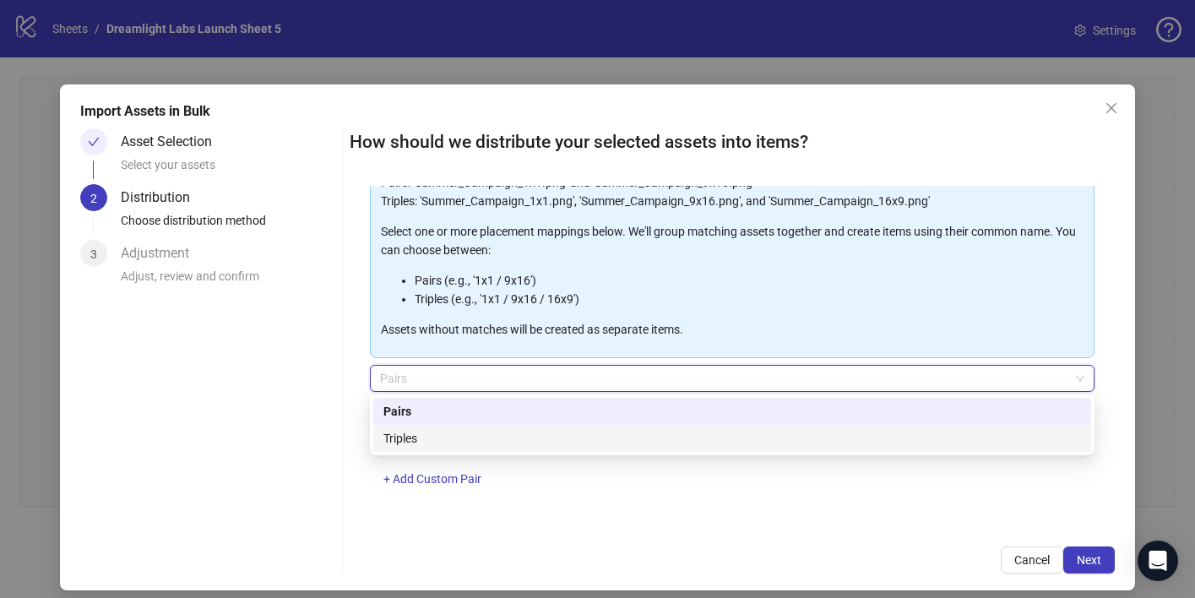
click at [294, 427] on div "Asset Selection Select your assets 2 Distribution Choose distribution method 3 …" at bounding box center [207, 350] width 255 height 445
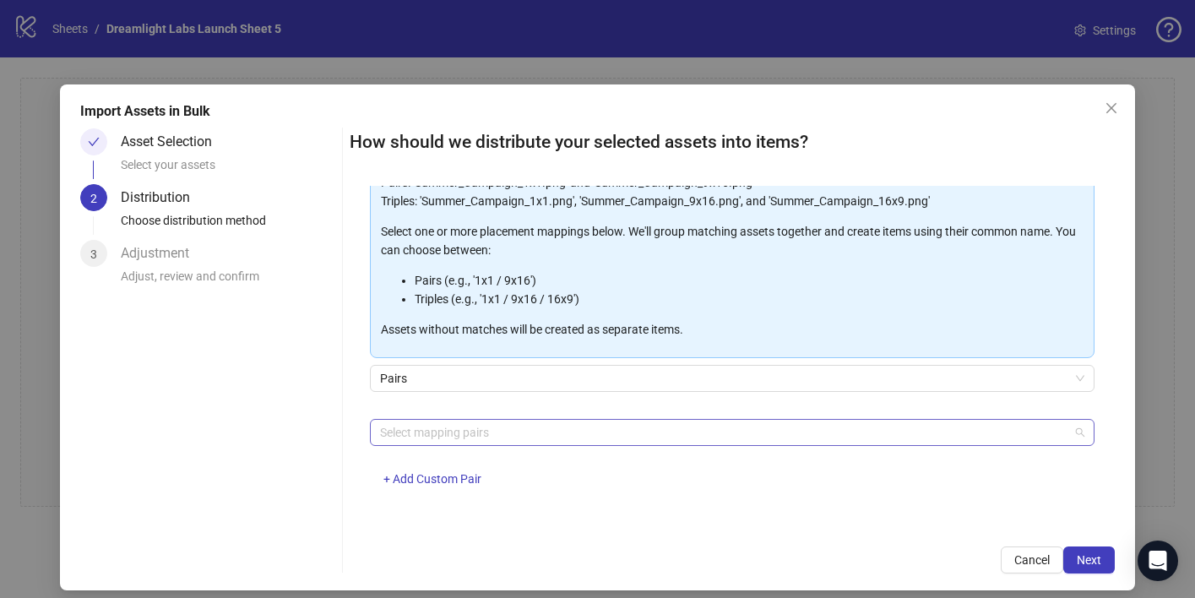
click at [487, 422] on div at bounding box center [723, 433] width 700 height 24
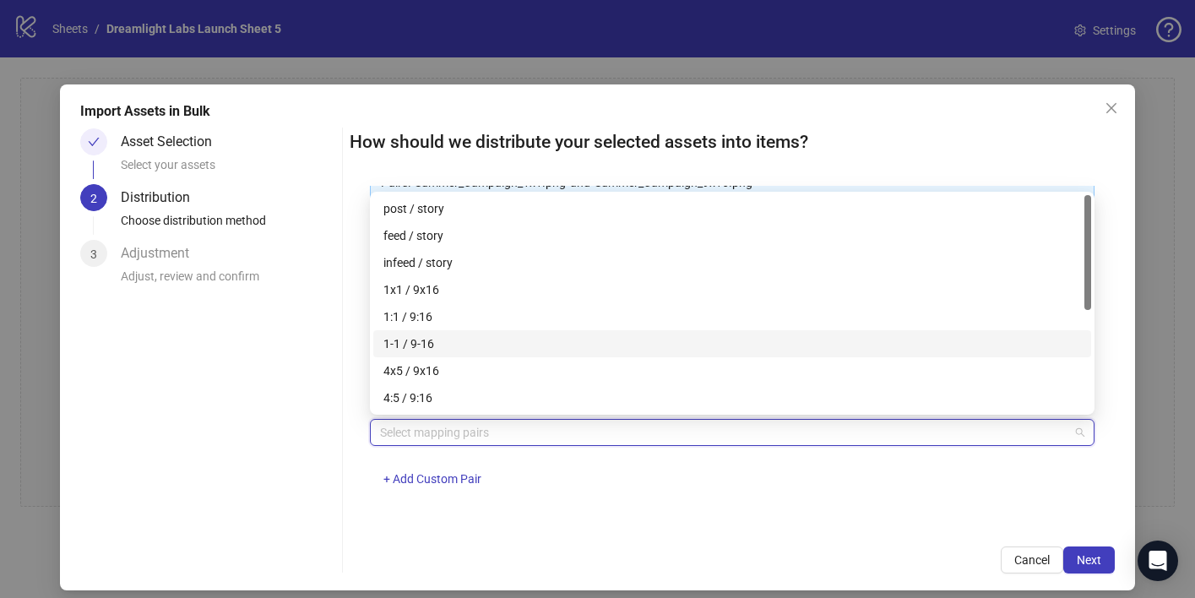
click at [425, 333] on div "1-1 / 9-16" at bounding box center [732, 343] width 718 height 27
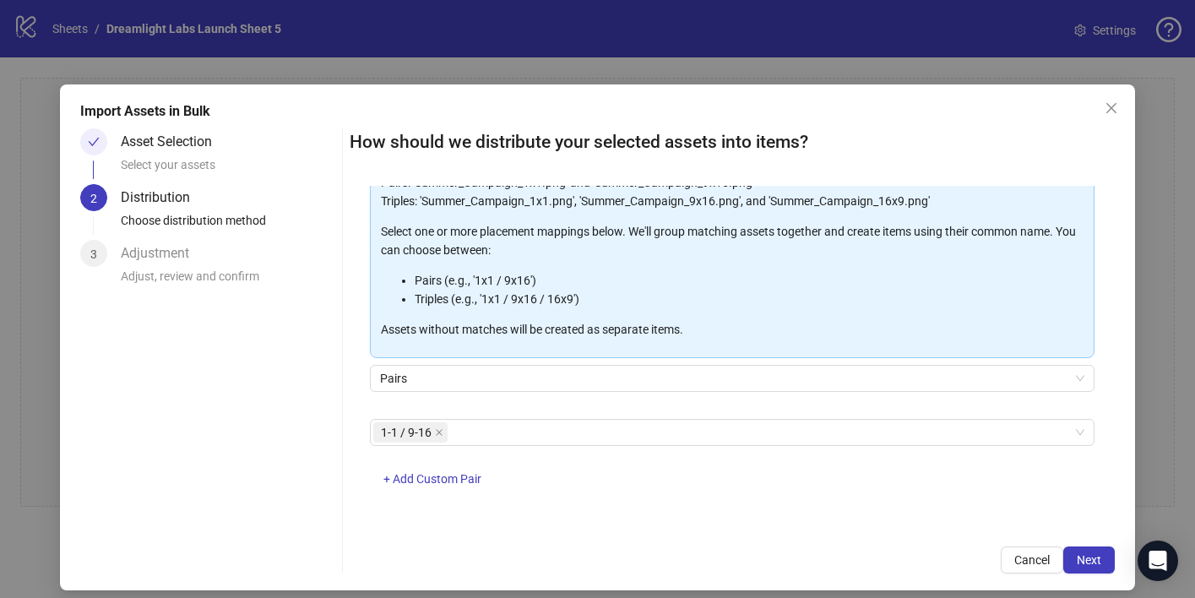
click at [724, 478] on div "1-1 / 9-16 + Add Custom Pair" at bounding box center [732, 463] width 725 height 88
click at [1076, 563] on button "Next" at bounding box center [1090, 560] width 52 height 27
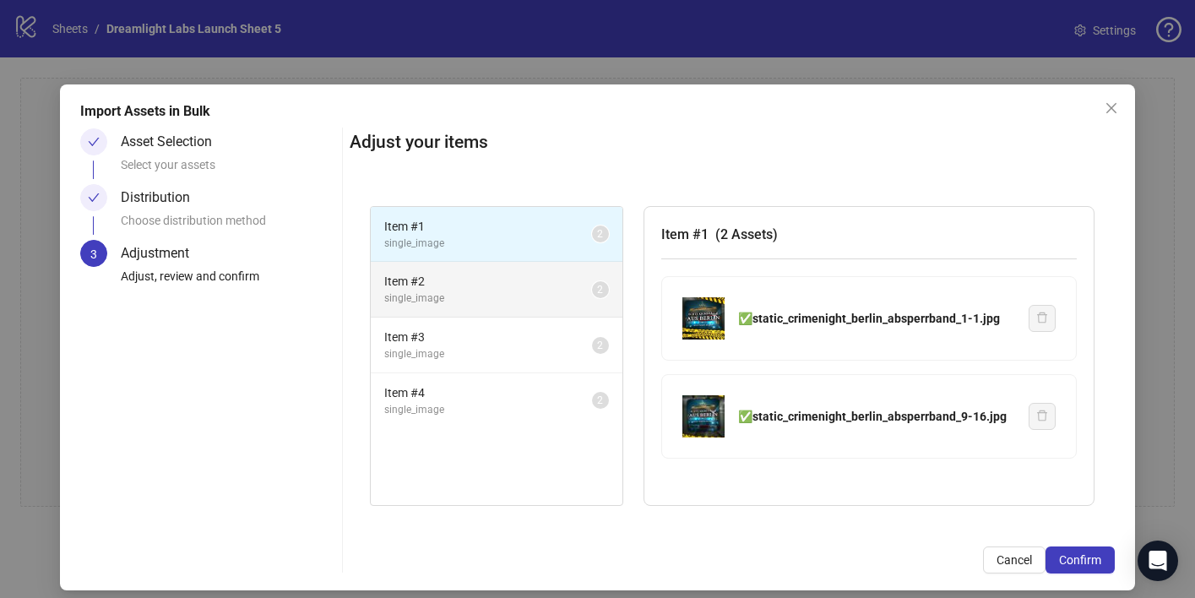
click at [527, 314] on li "Item # 2 single_image 2" at bounding box center [497, 290] width 252 height 56
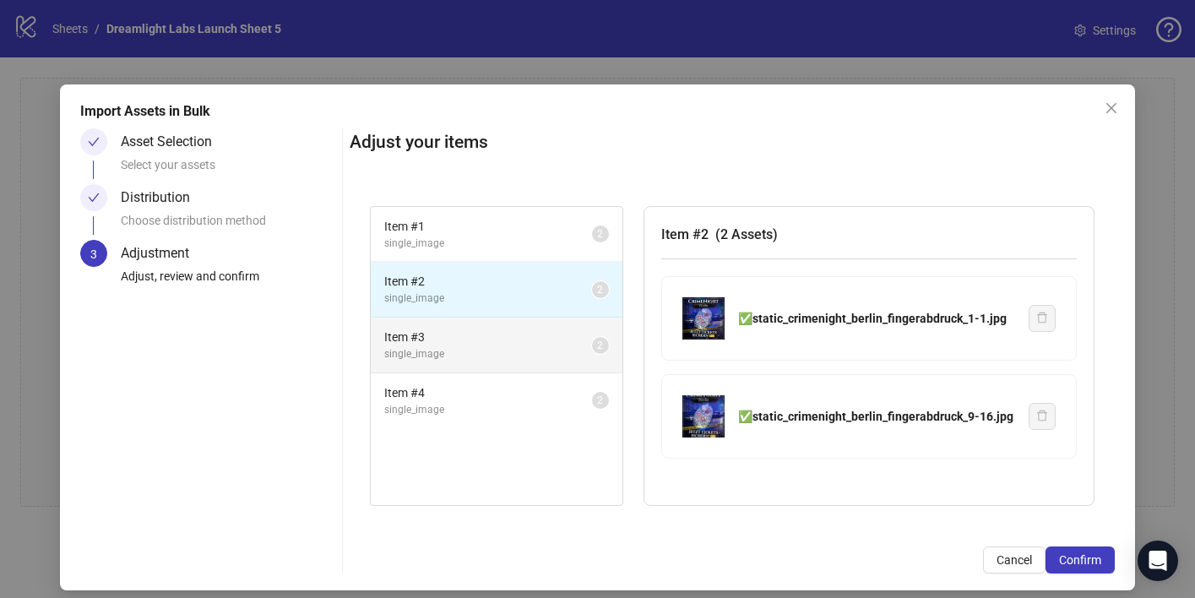
click at [542, 351] on span "single_image" at bounding box center [488, 354] width 208 height 16
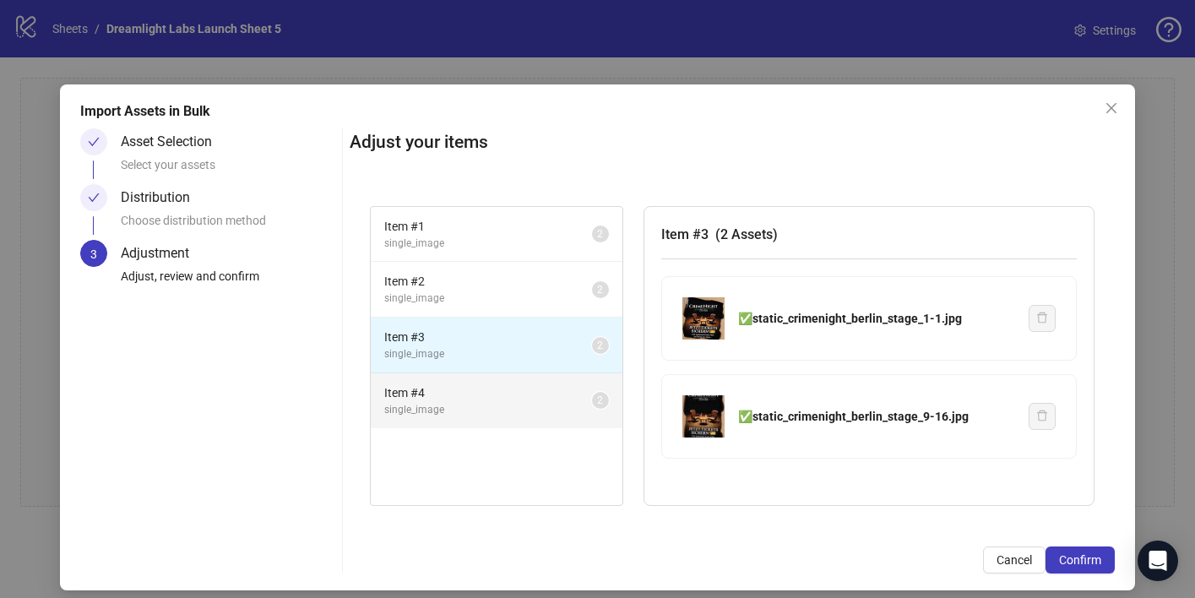
click at [583, 373] on li "Item # 4 single_image 2" at bounding box center [497, 400] width 252 height 55
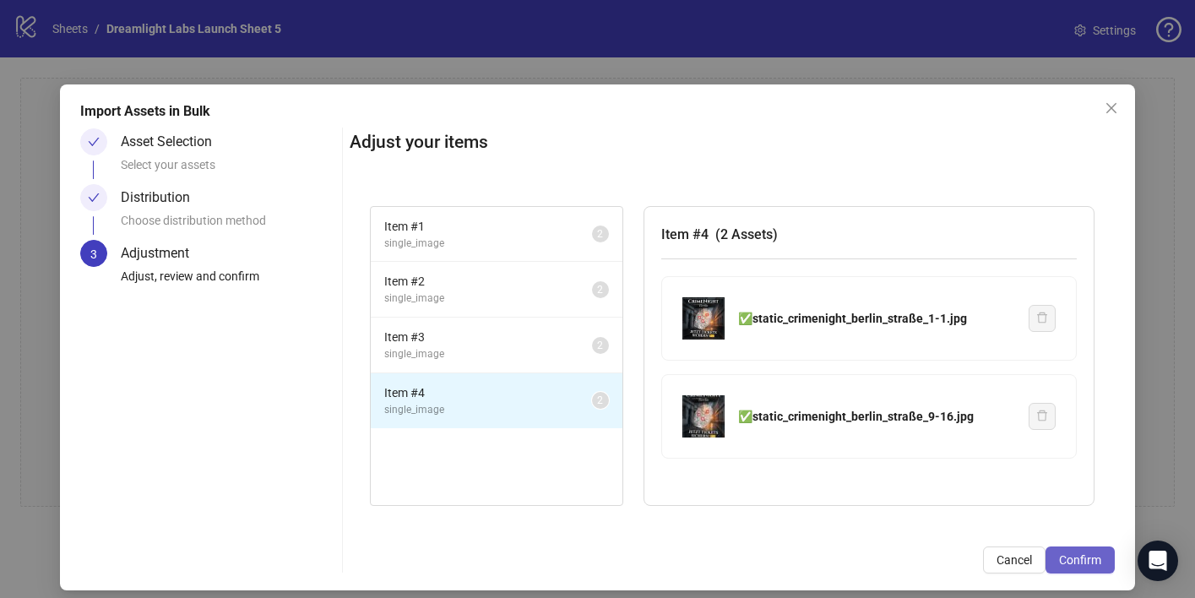
click at [1067, 563] on span "Confirm" at bounding box center [1080, 560] width 42 height 14
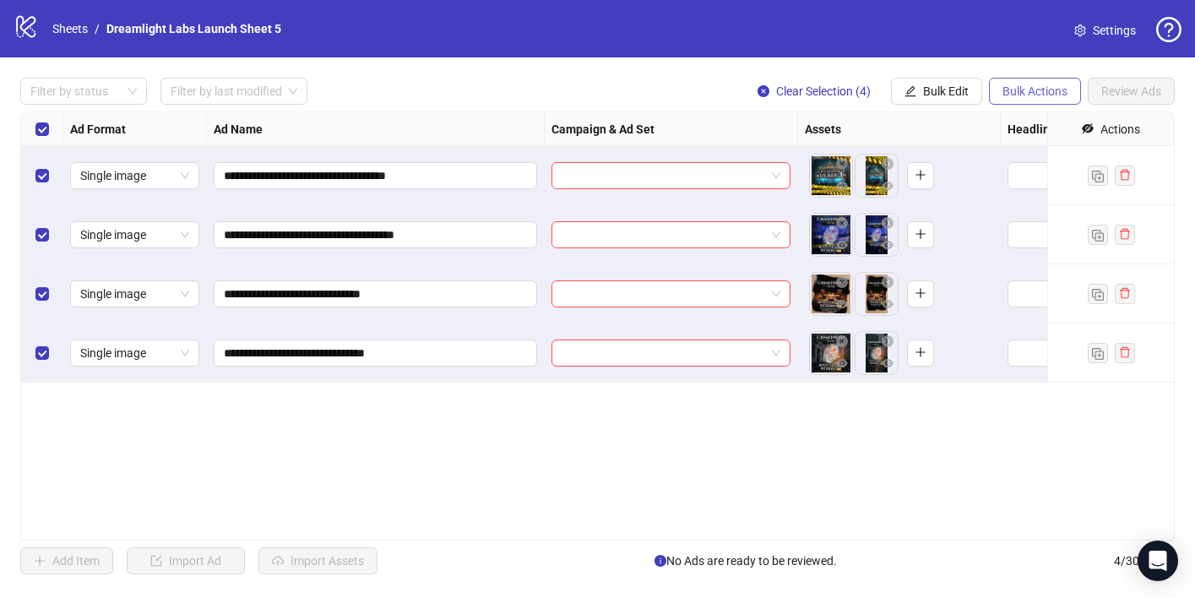
click at [1032, 95] on span "Bulk Actions" at bounding box center [1035, 91] width 65 height 14
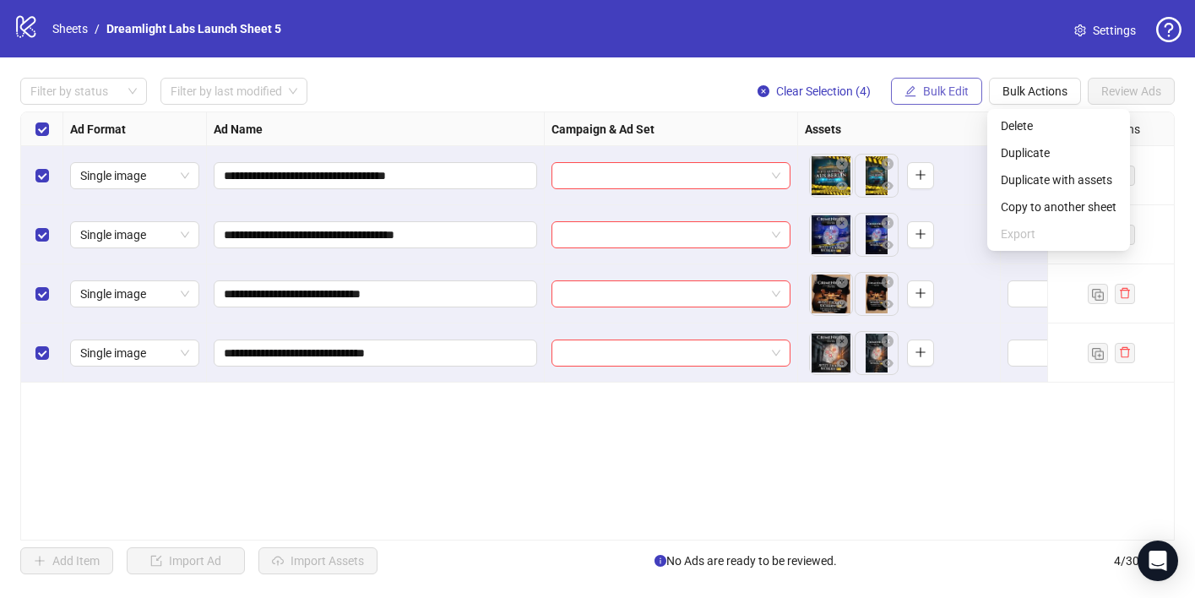
click at [943, 93] on span "Bulk Edit" at bounding box center [946, 91] width 46 height 14
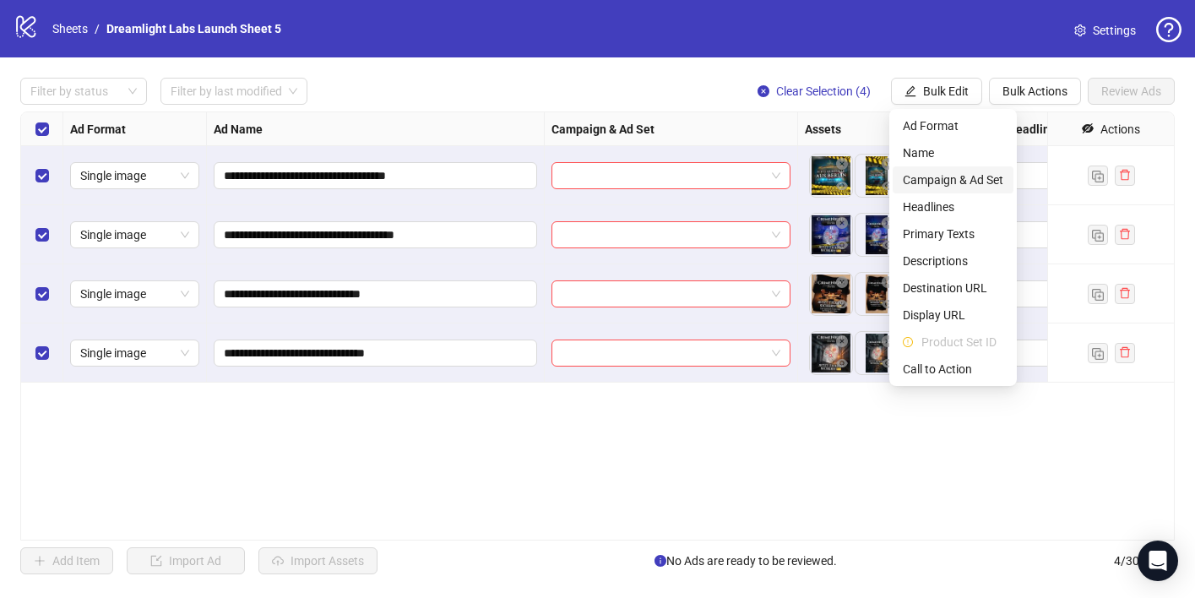
click at [942, 182] on span "Campaign & Ad Set" at bounding box center [953, 180] width 101 height 19
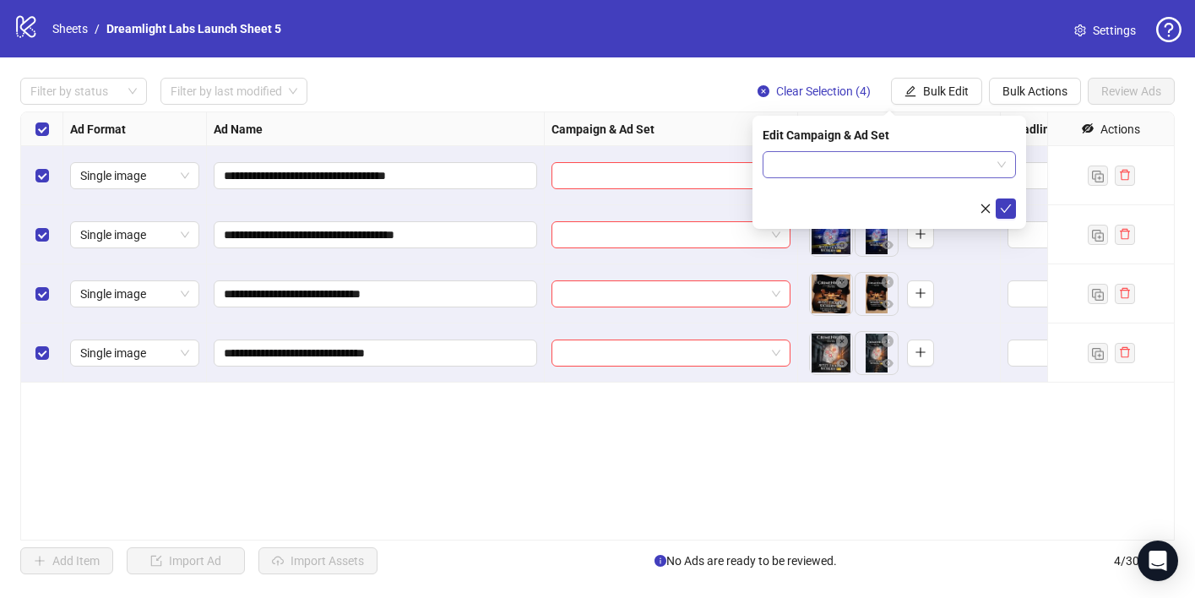
click at [882, 160] on input "search" at bounding box center [882, 164] width 218 height 25
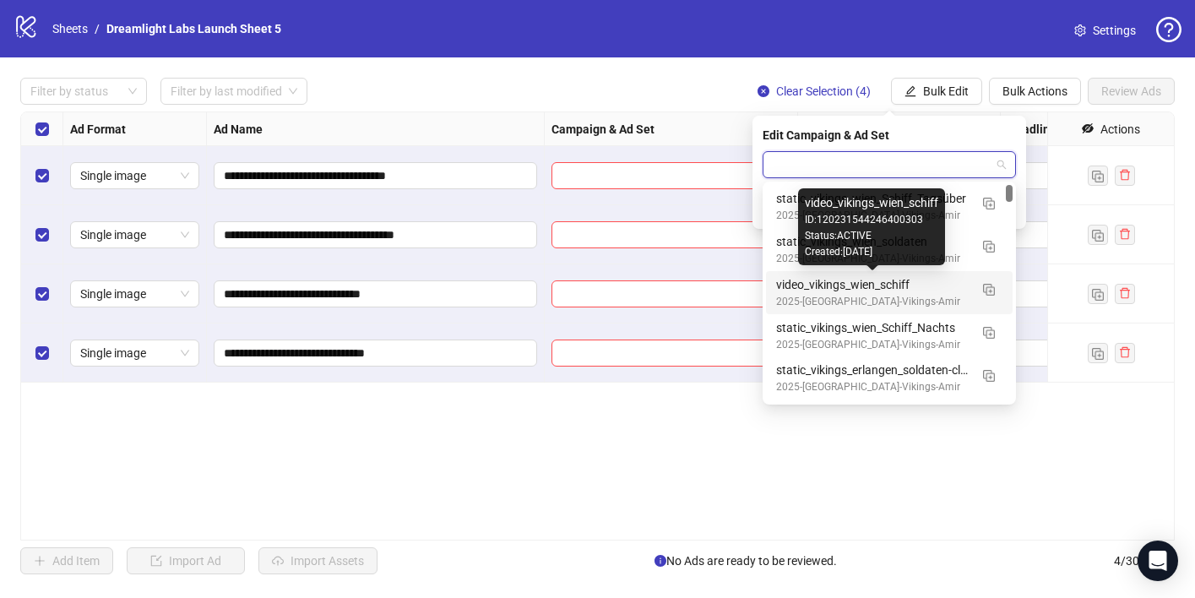
click at [828, 290] on div "video_vikings_wien_schiff" at bounding box center [872, 284] width 193 height 19
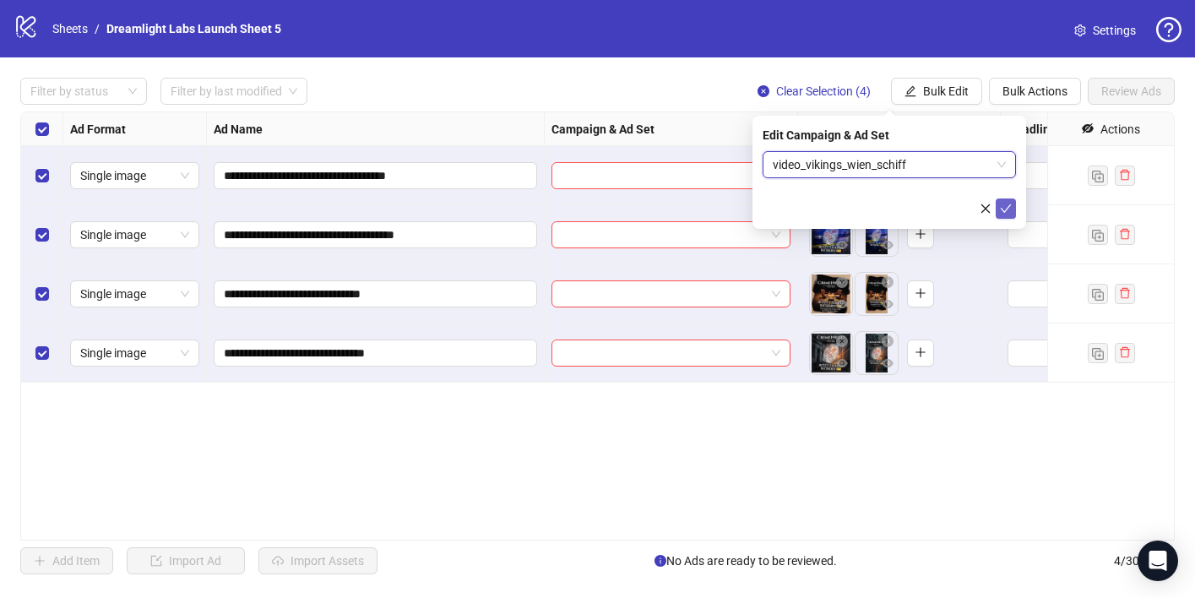
click at [1002, 207] on icon "check" at bounding box center [1006, 209] width 12 height 12
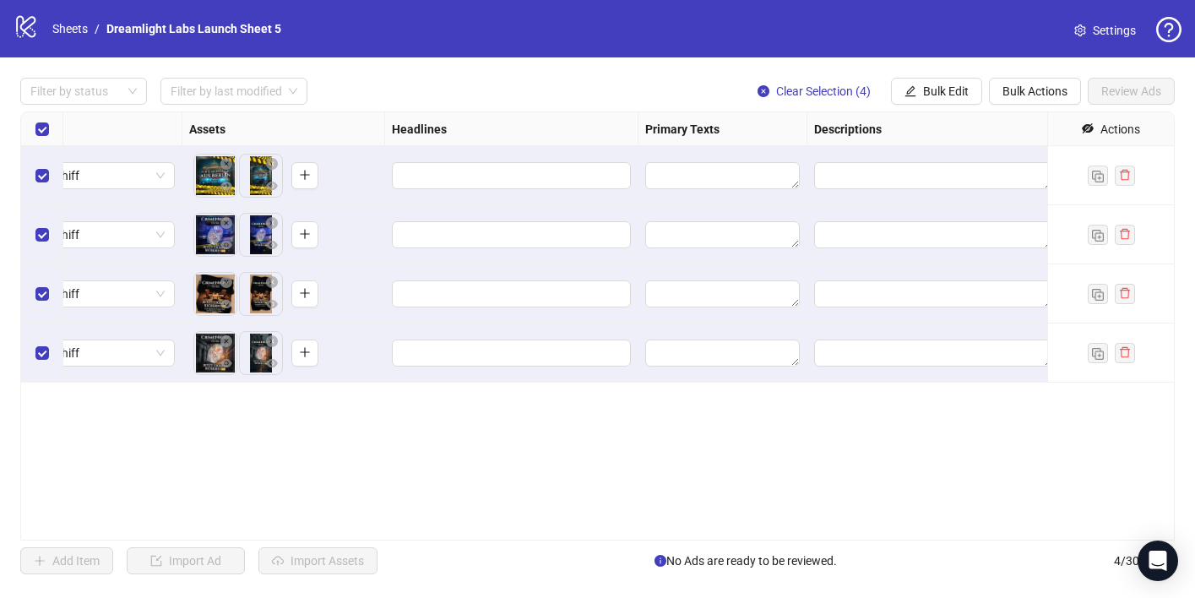
scroll to position [0, 679]
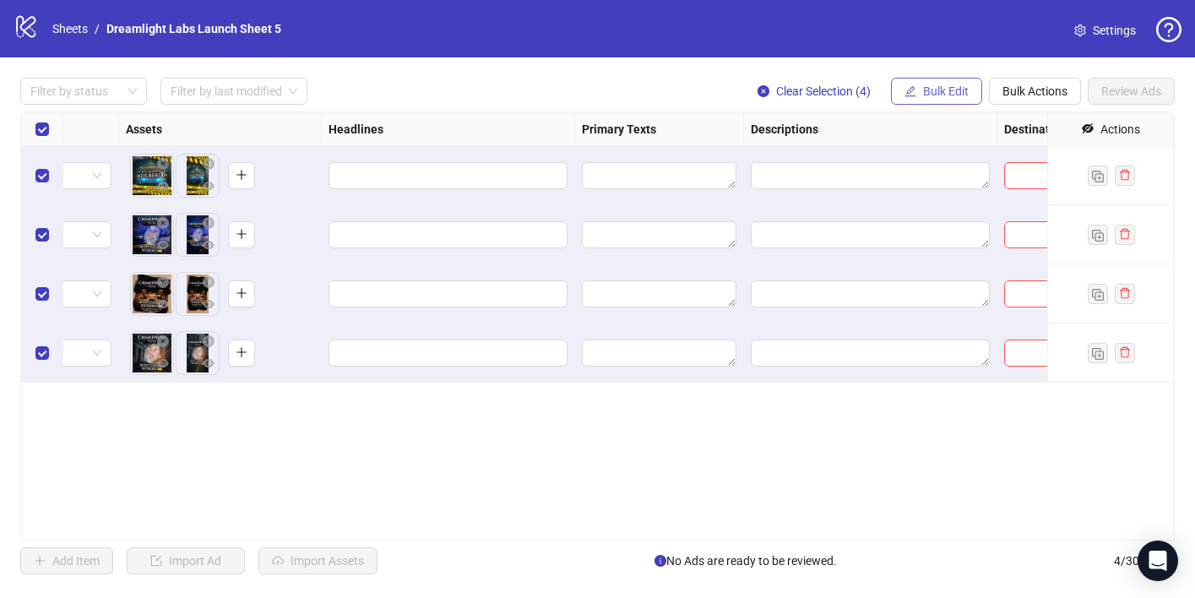
click at [939, 83] on button "Bulk Edit" at bounding box center [936, 91] width 91 height 27
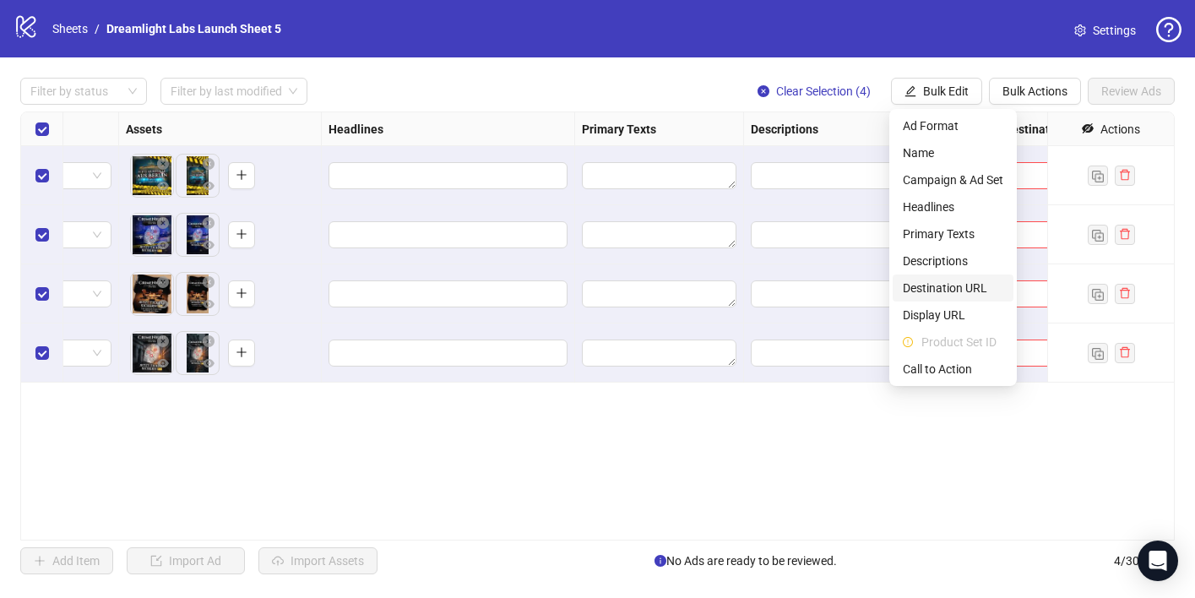
click at [955, 287] on span "Destination URL" at bounding box center [953, 288] width 101 height 19
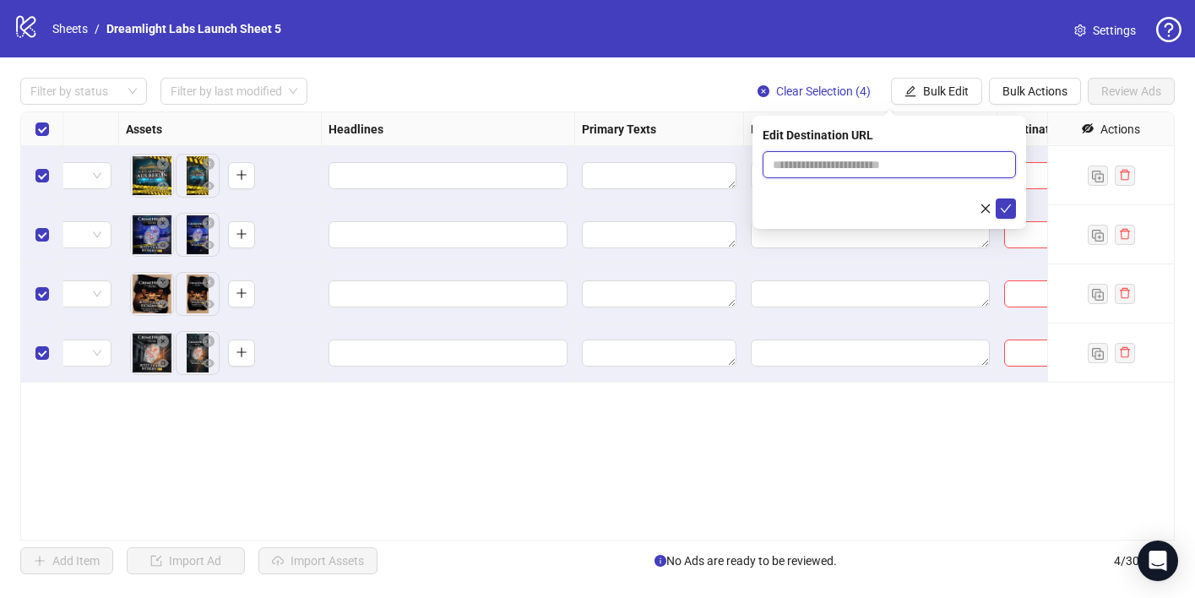
click at [798, 159] on input "text" at bounding box center [883, 164] width 220 height 19
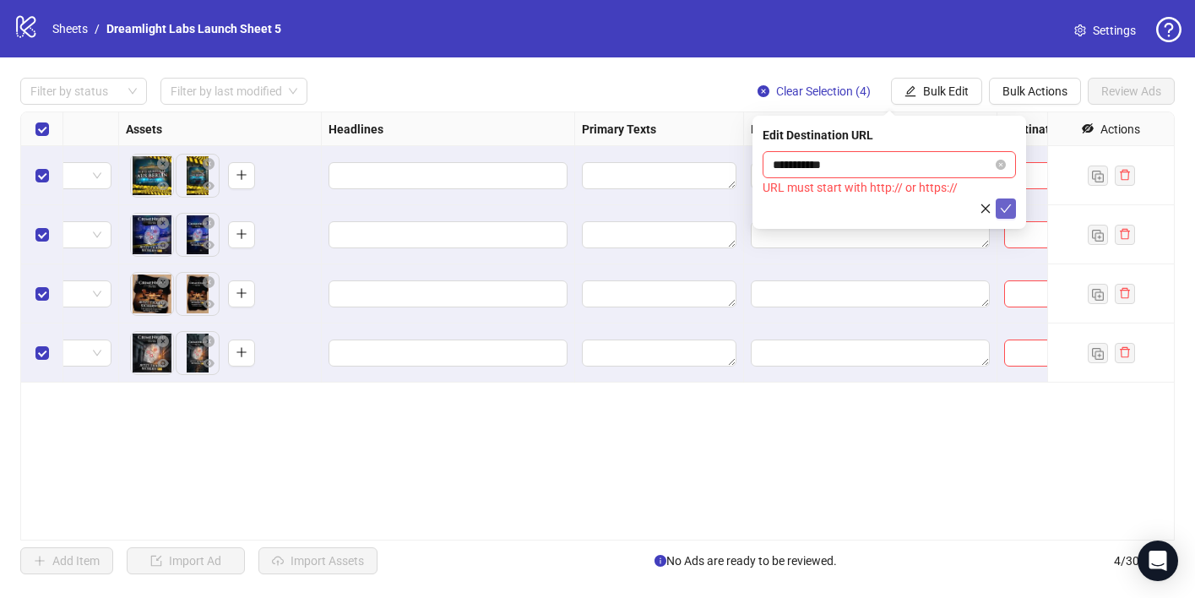
click at [1005, 206] on icon "check" at bounding box center [1006, 209] width 12 height 12
click at [773, 166] on input "**********" at bounding box center [883, 164] width 220 height 19
type input "**********"
click at [996, 199] on button "submit" at bounding box center [1006, 209] width 20 height 20
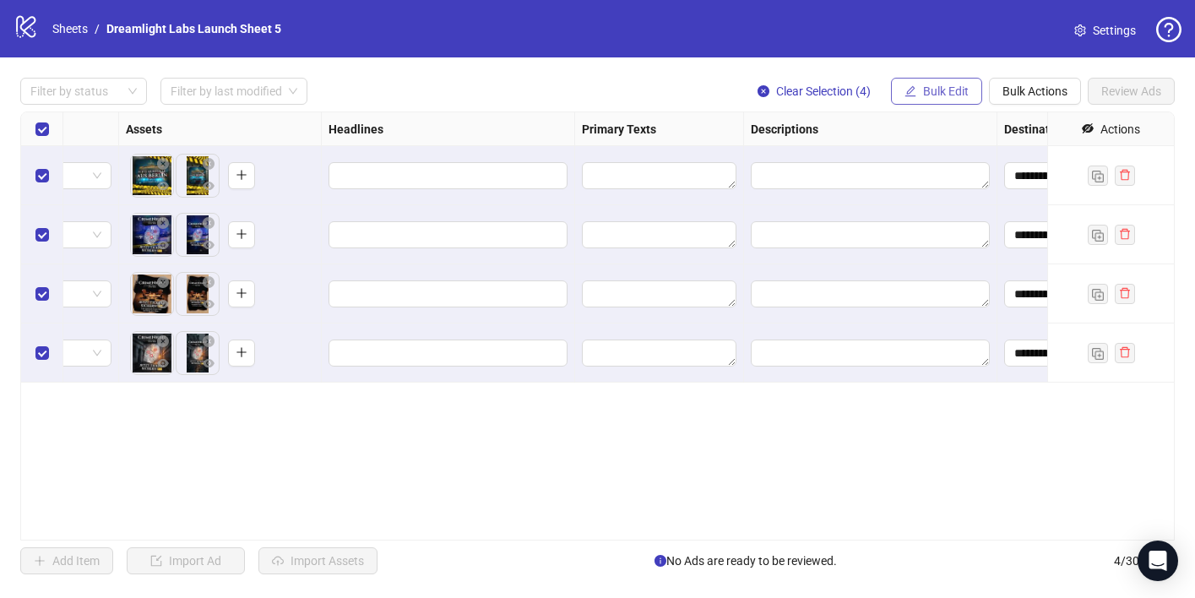
click at [928, 96] on span "Bulk Edit" at bounding box center [946, 91] width 46 height 14
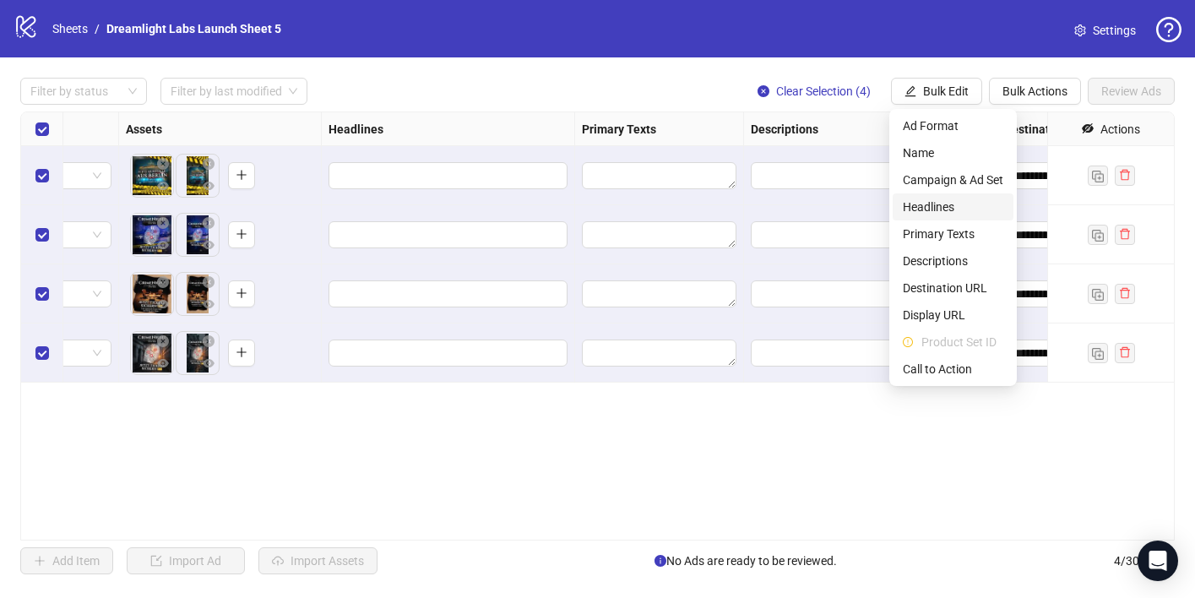
click at [969, 204] on span "Headlines" at bounding box center [953, 207] width 101 height 19
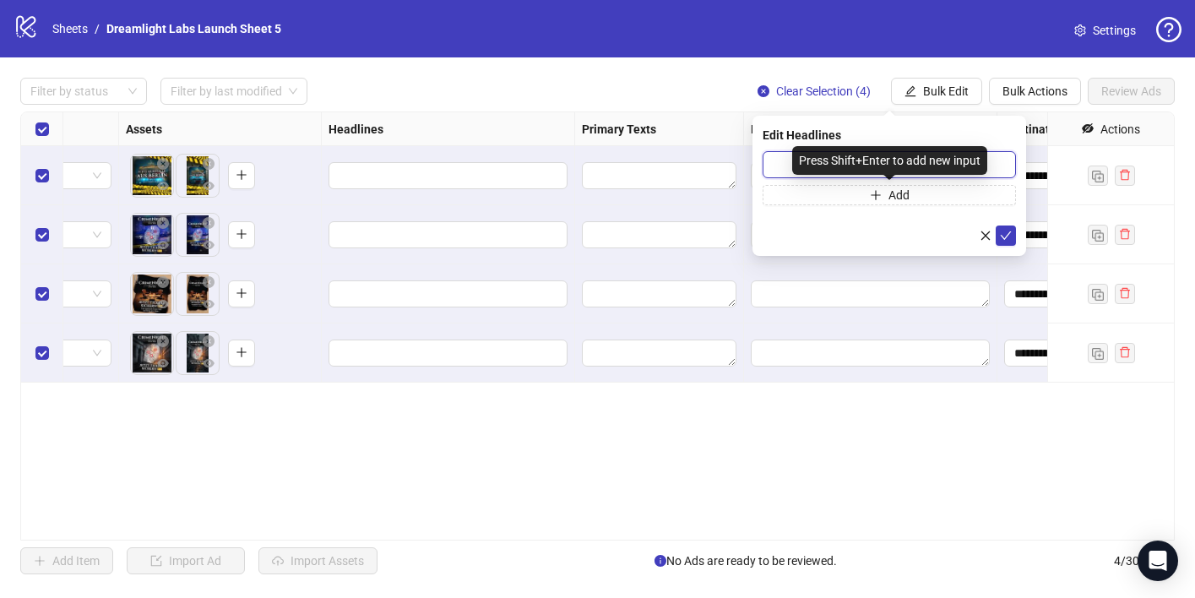
click at [783, 156] on input "text" at bounding box center [889, 164] width 253 height 27
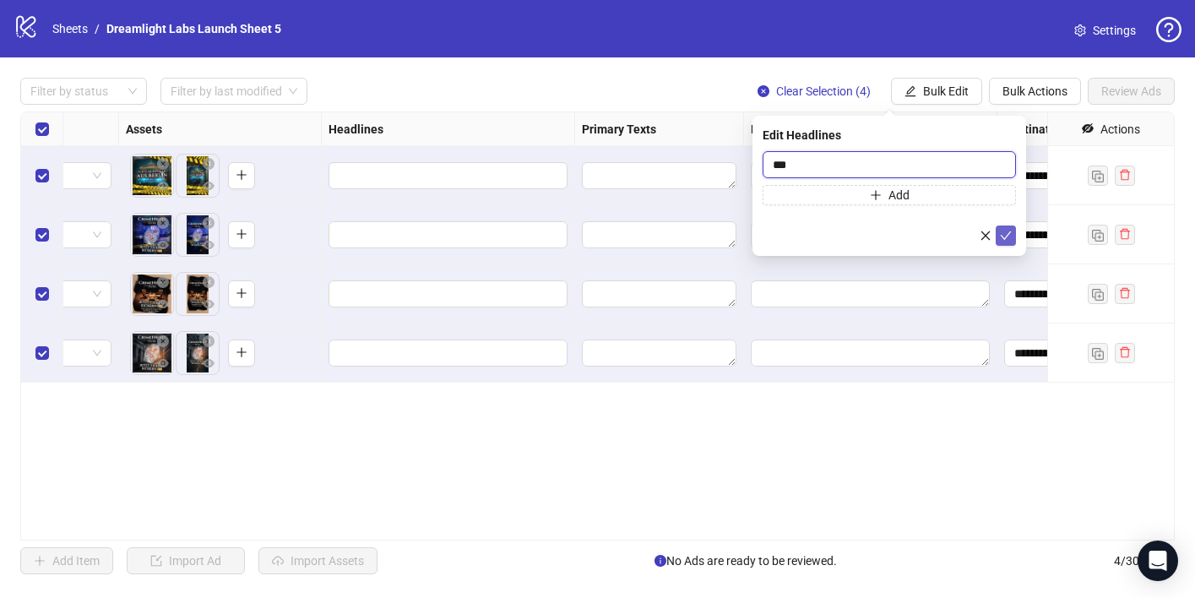
type input "***"
click at [1006, 237] on icon "check" at bounding box center [1006, 235] width 11 height 8
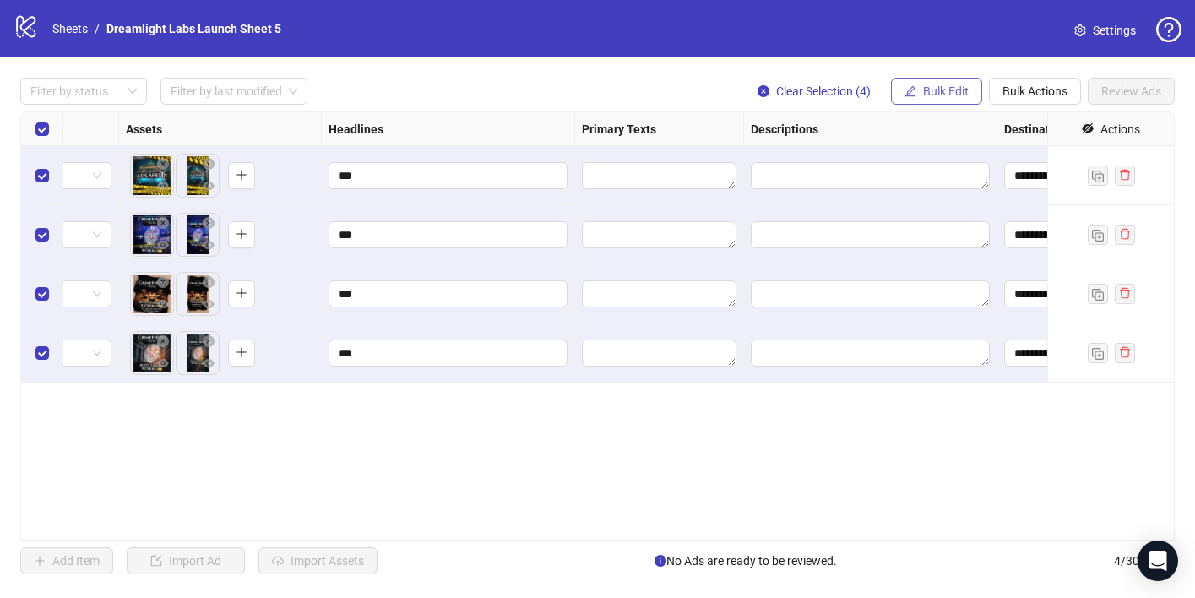
click at [923, 93] on span "Bulk Edit" at bounding box center [946, 91] width 46 height 14
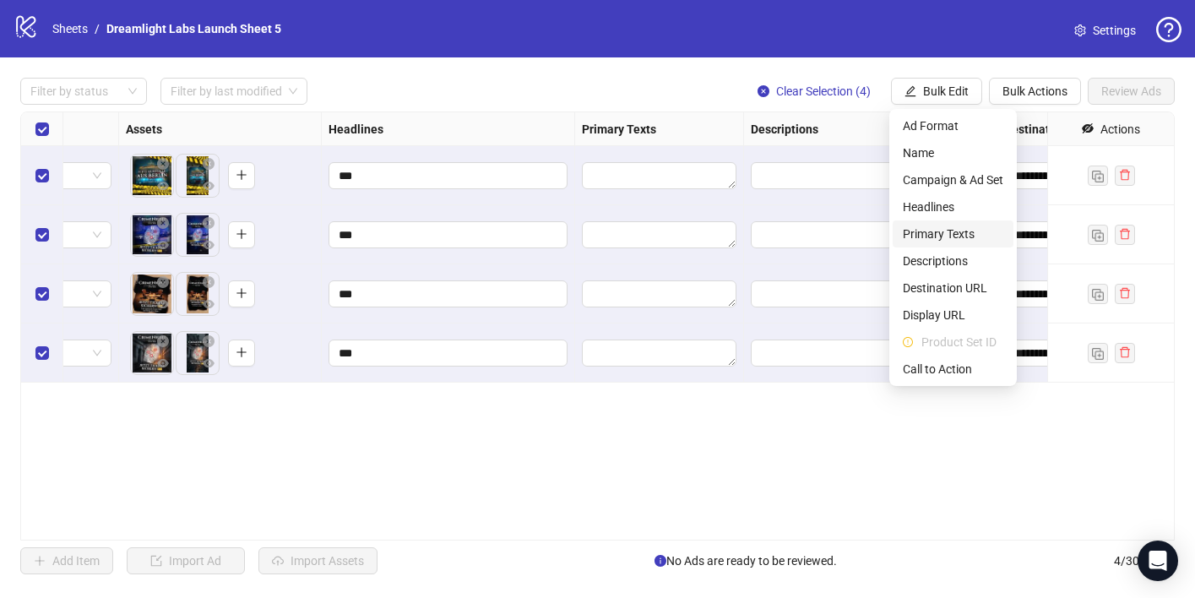
click at [941, 233] on span "Primary Texts" at bounding box center [953, 234] width 101 height 19
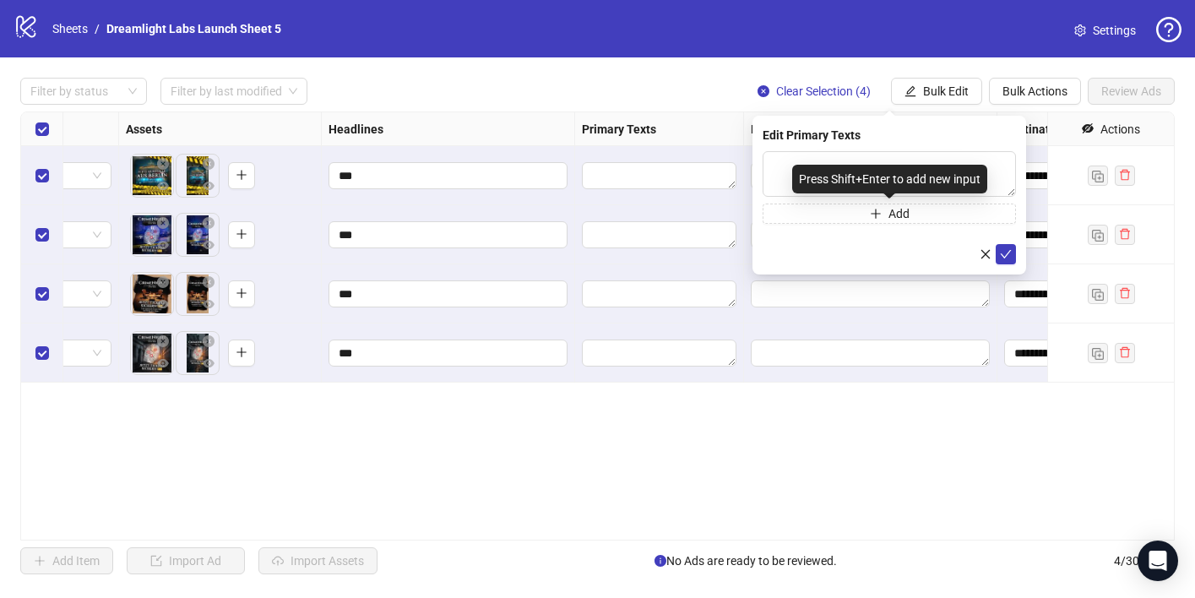
click at [841, 171] on div "Press Shift+Enter to add new input" at bounding box center [889, 179] width 195 height 29
click at [777, 166] on textarea at bounding box center [889, 174] width 253 height 46
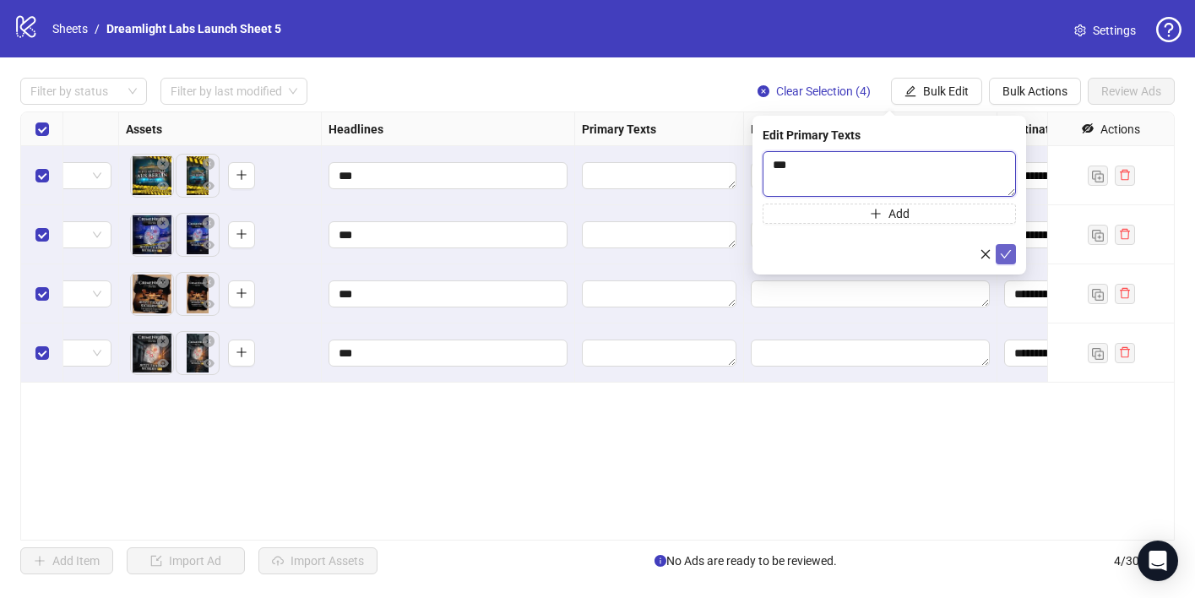
type textarea "***"
click at [1008, 262] on button "submit" at bounding box center [1006, 254] width 20 height 20
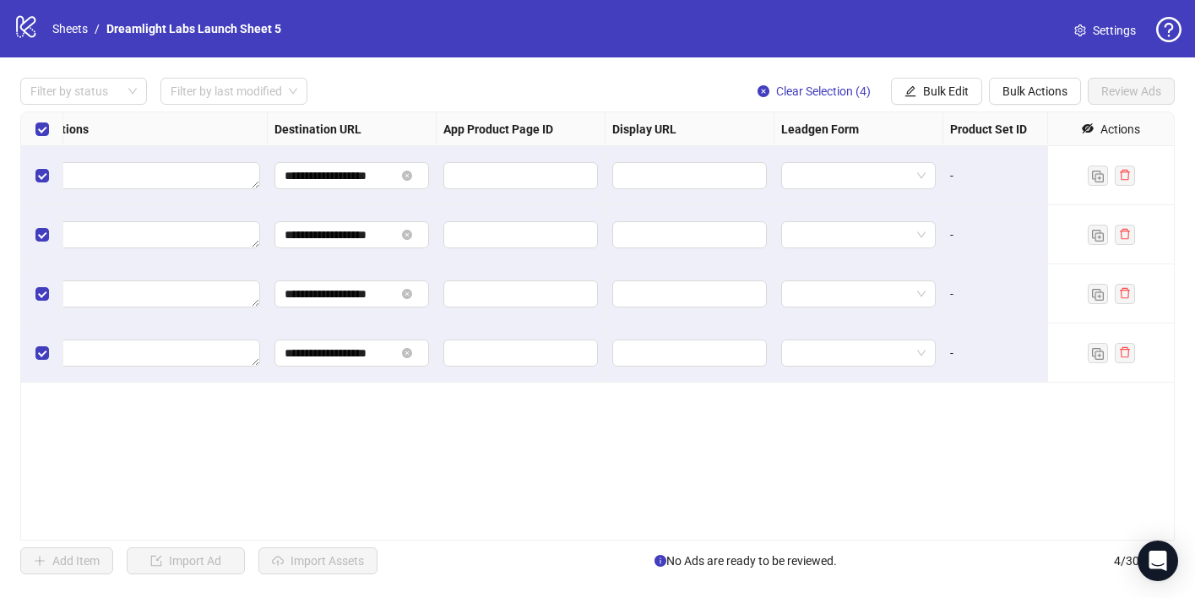
scroll to position [0, 1609]
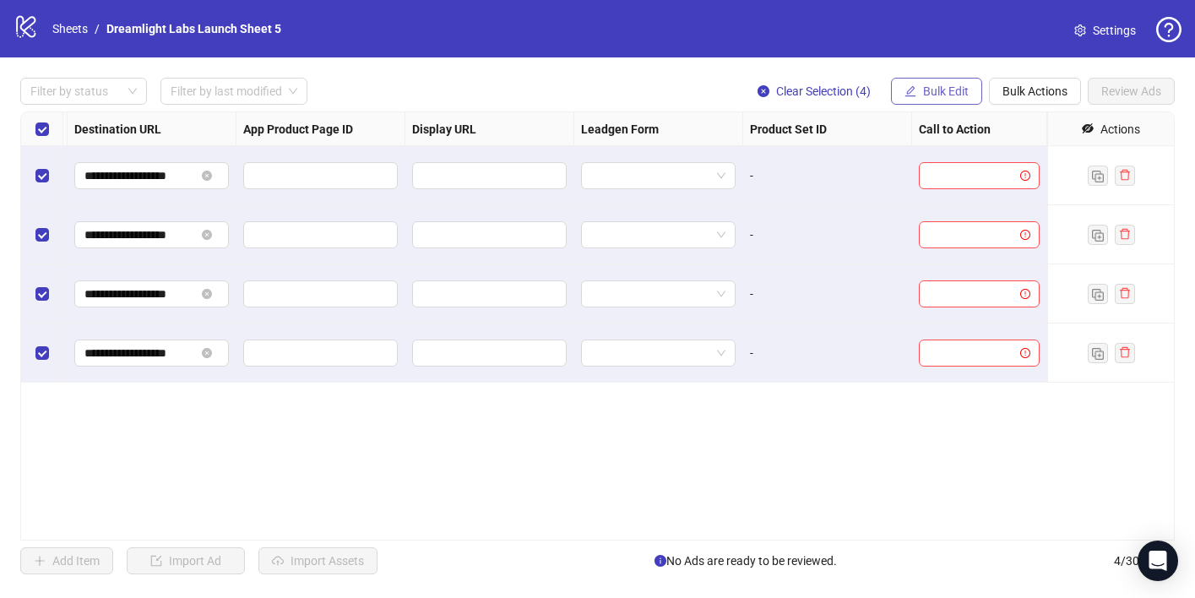
click at [920, 88] on button "Bulk Edit" at bounding box center [936, 91] width 91 height 27
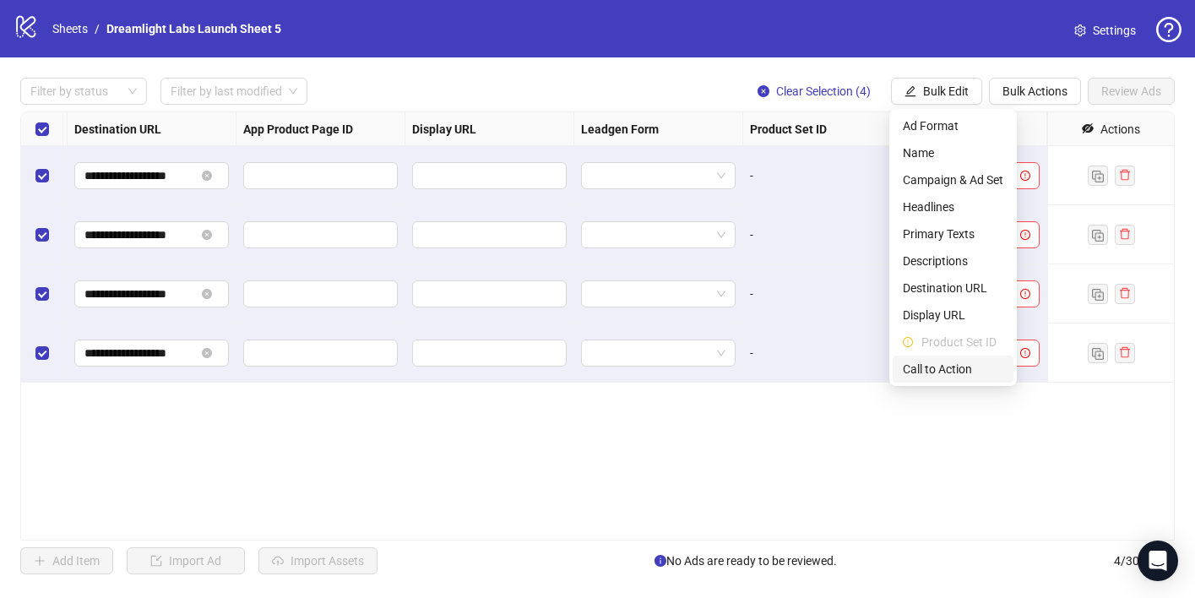
click at [938, 377] on span "Call to Action" at bounding box center [953, 369] width 101 height 19
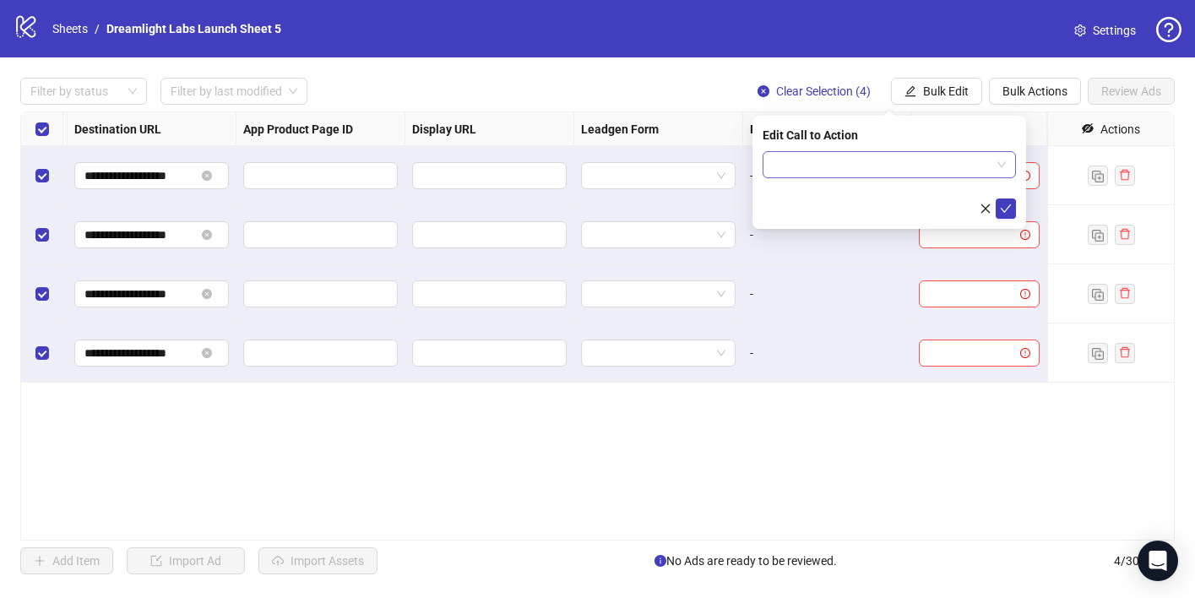
click at [827, 170] on input "search" at bounding box center [882, 164] width 218 height 25
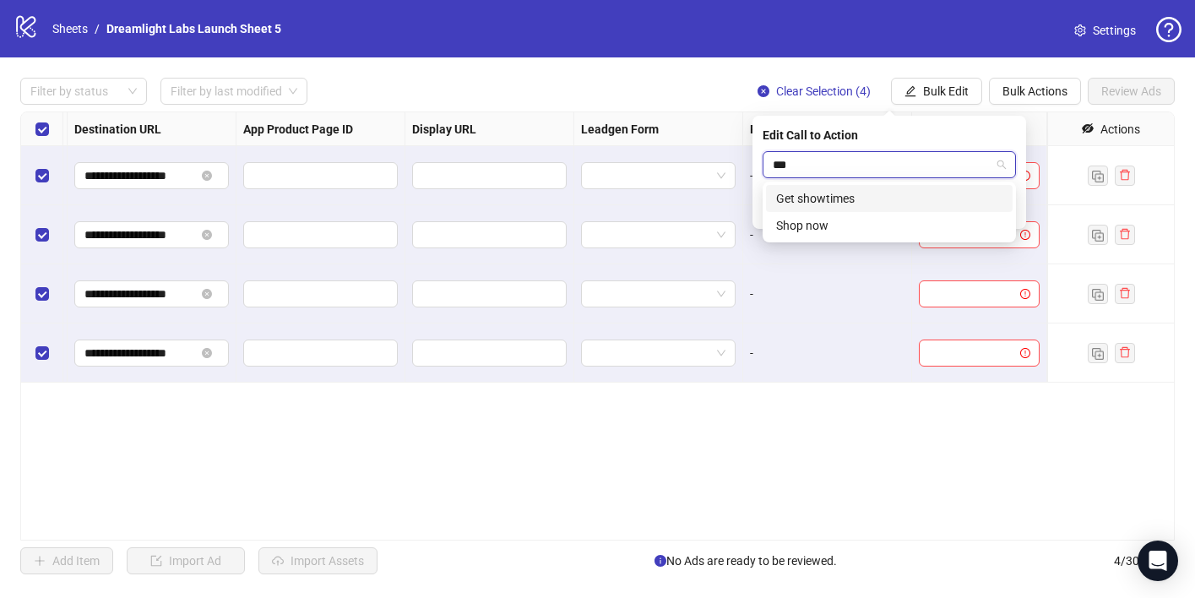
type input "****"
click at [835, 199] on div "Shop now" at bounding box center [889, 198] width 226 height 19
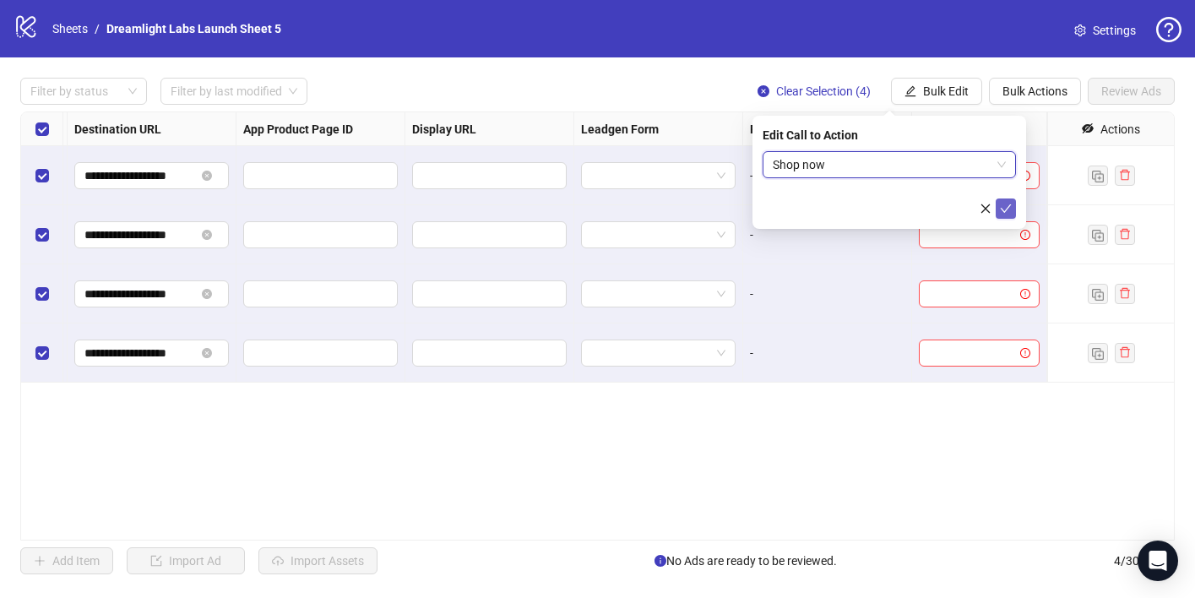
click at [1008, 210] on icon "check" at bounding box center [1006, 209] width 12 height 12
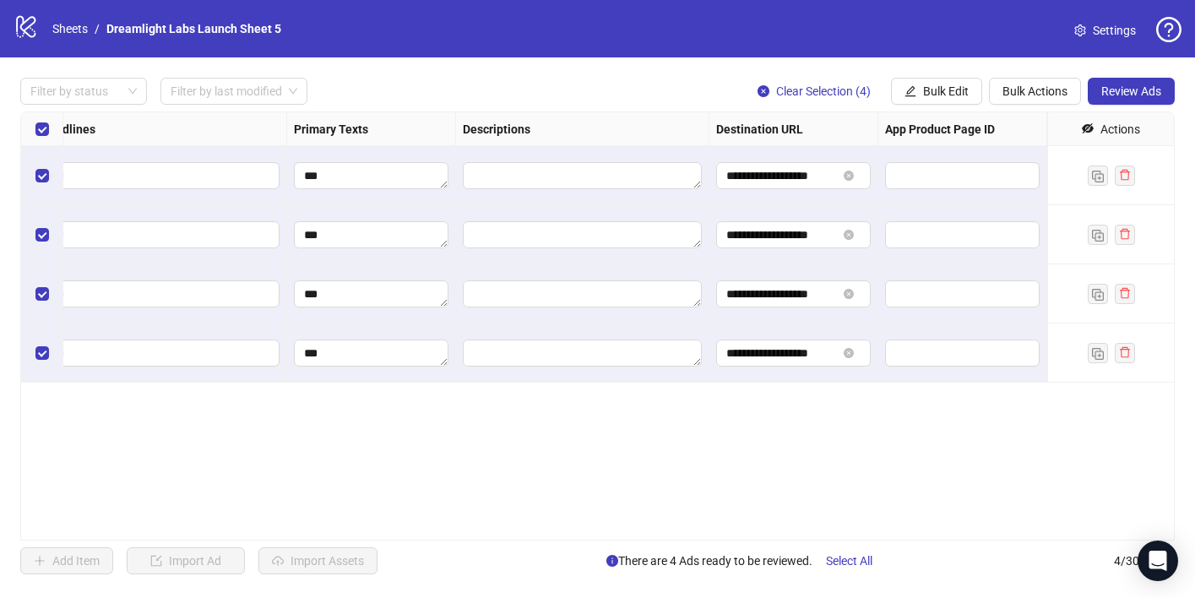
scroll to position [0, 1022]
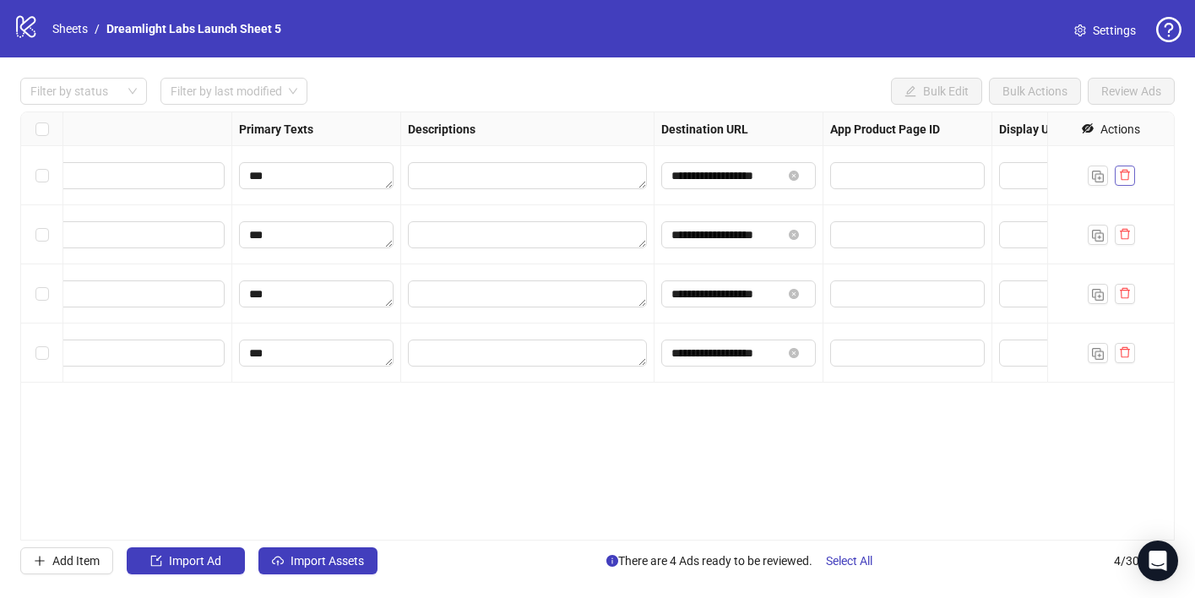
click at [1125, 177] on icon "delete" at bounding box center [1125, 175] width 12 height 12
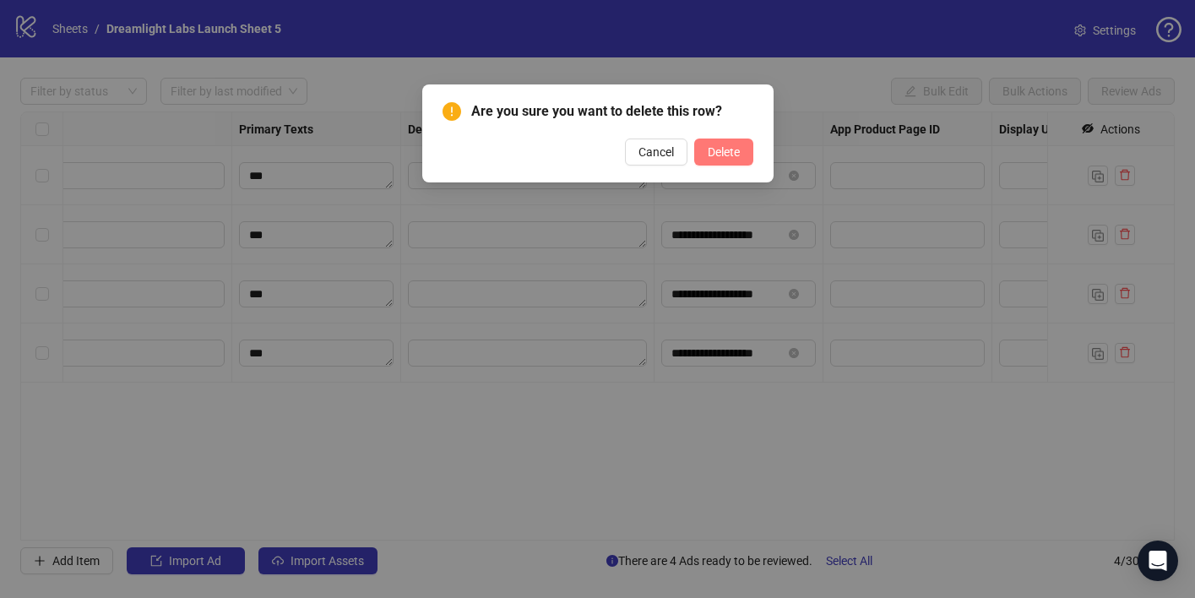
click at [712, 150] on span "Delete" at bounding box center [724, 152] width 32 height 14
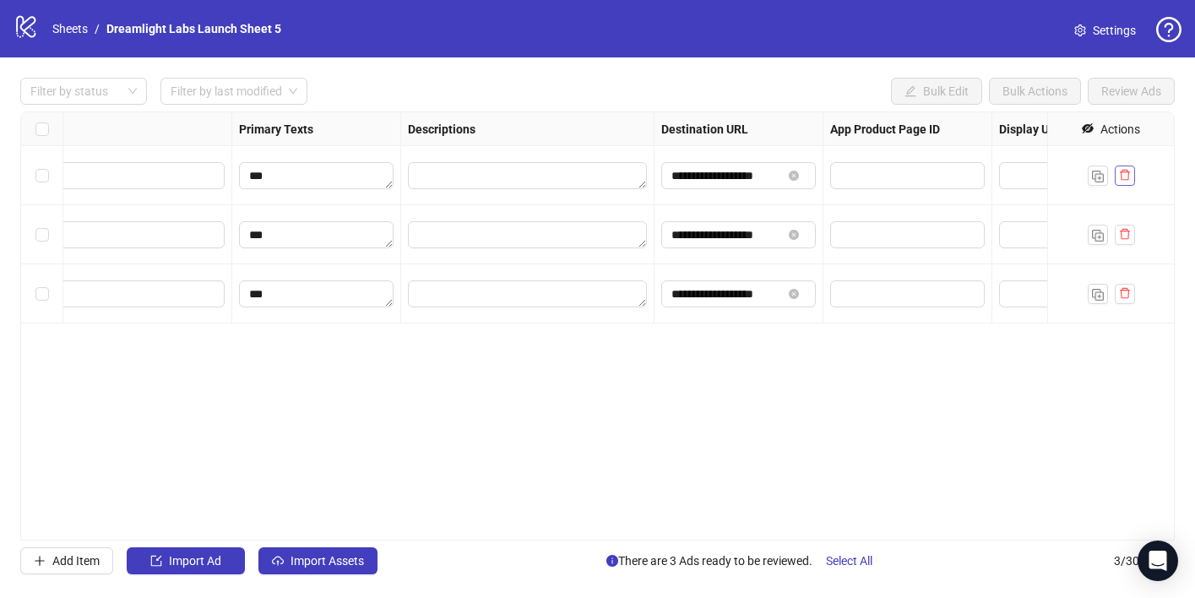
click at [1123, 171] on icon "delete" at bounding box center [1125, 175] width 10 height 11
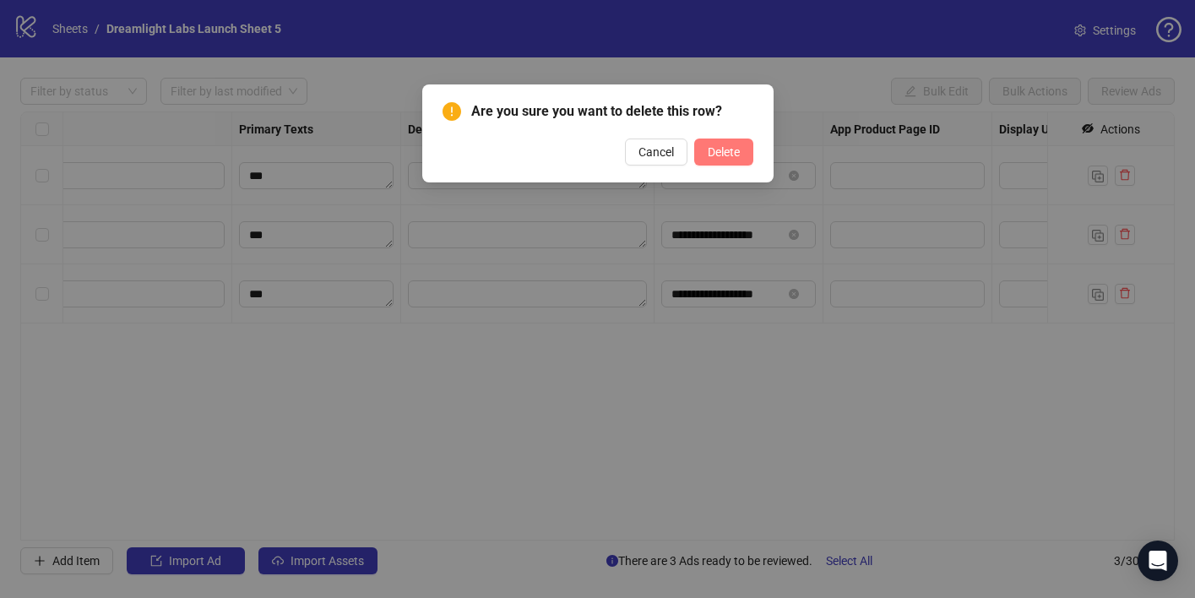
click at [728, 154] on span "Delete" at bounding box center [724, 152] width 32 height 14
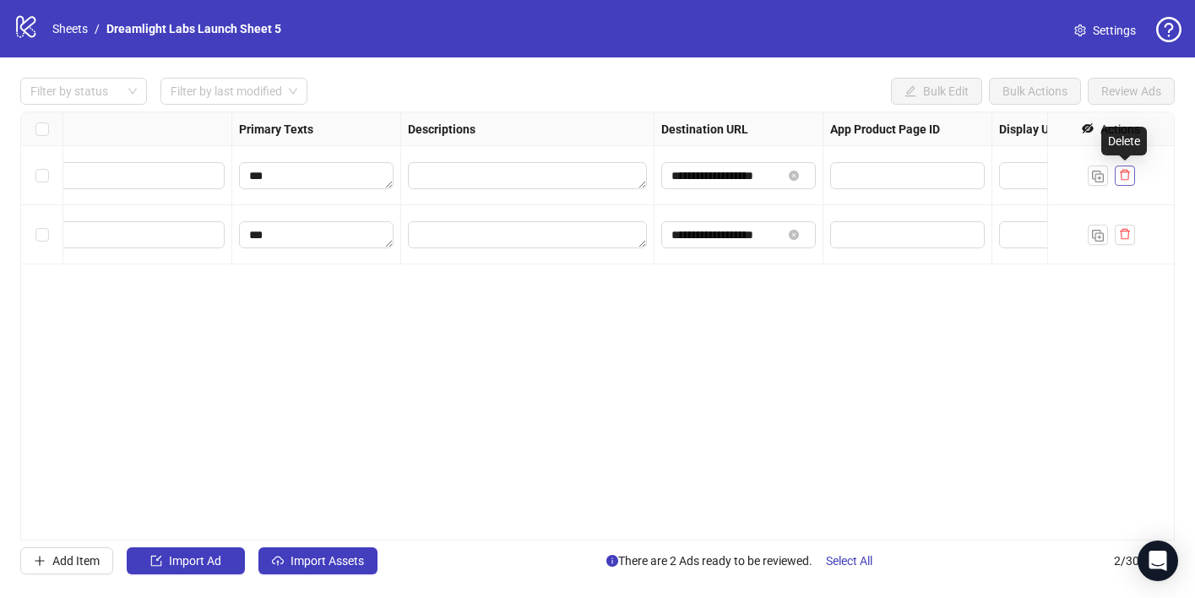
click at [1117, 167] on button "button" at bounding box center [1125, 176] width 20 height 20
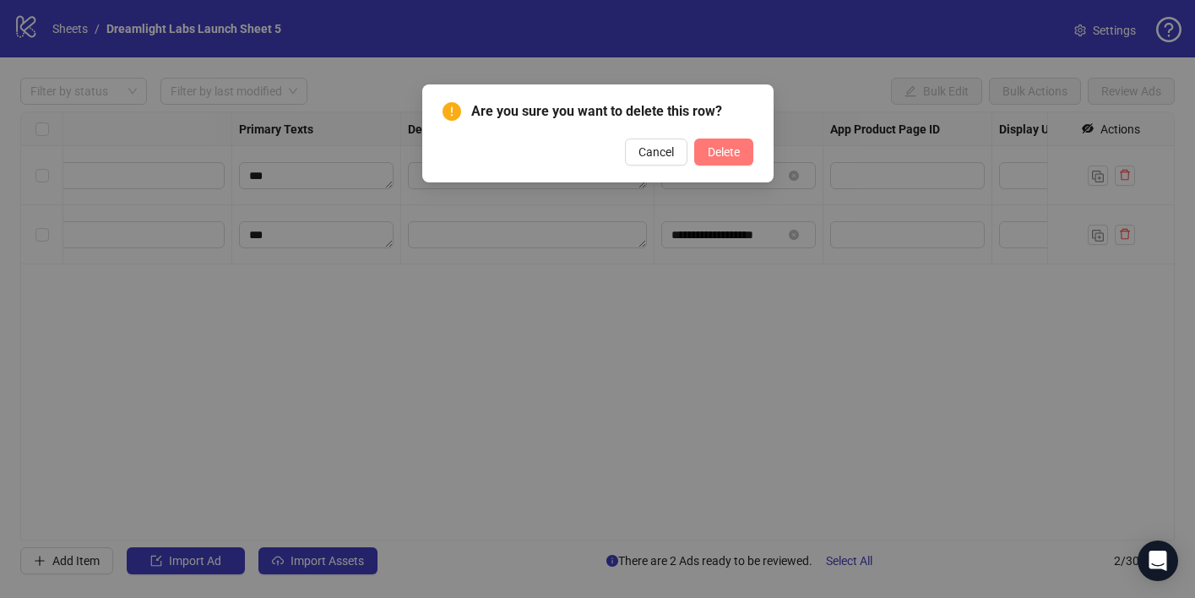
click at [732, 147] on span "Delete" at bounding box center [724, 152] width 32 height 14
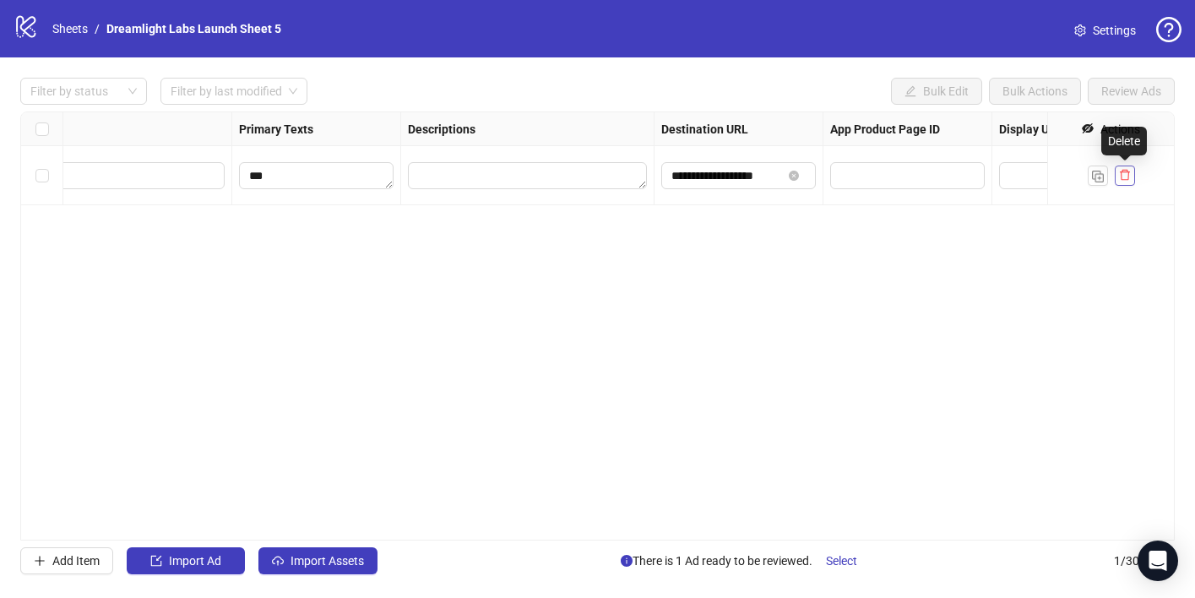
click at [1131, 178] on button "button" at bounding box center [1125, 176] width 20 height 20
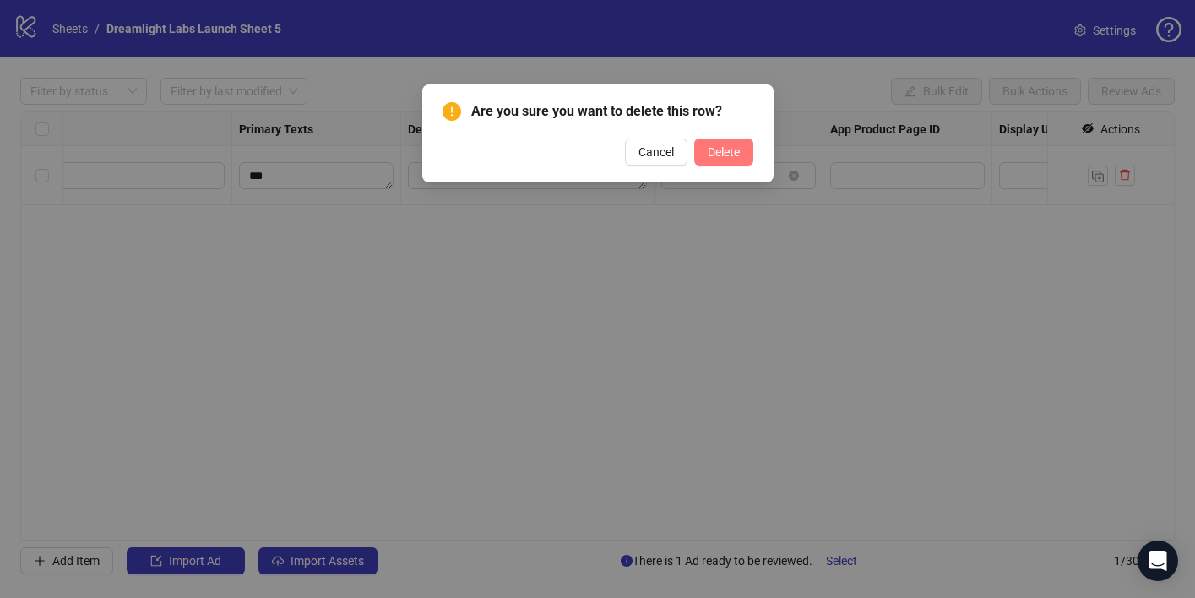
click at [722, 154] on span "Delete" at bounding box center [724, 152] width 32 height 14
